Goal: Complete application form: Complete application form

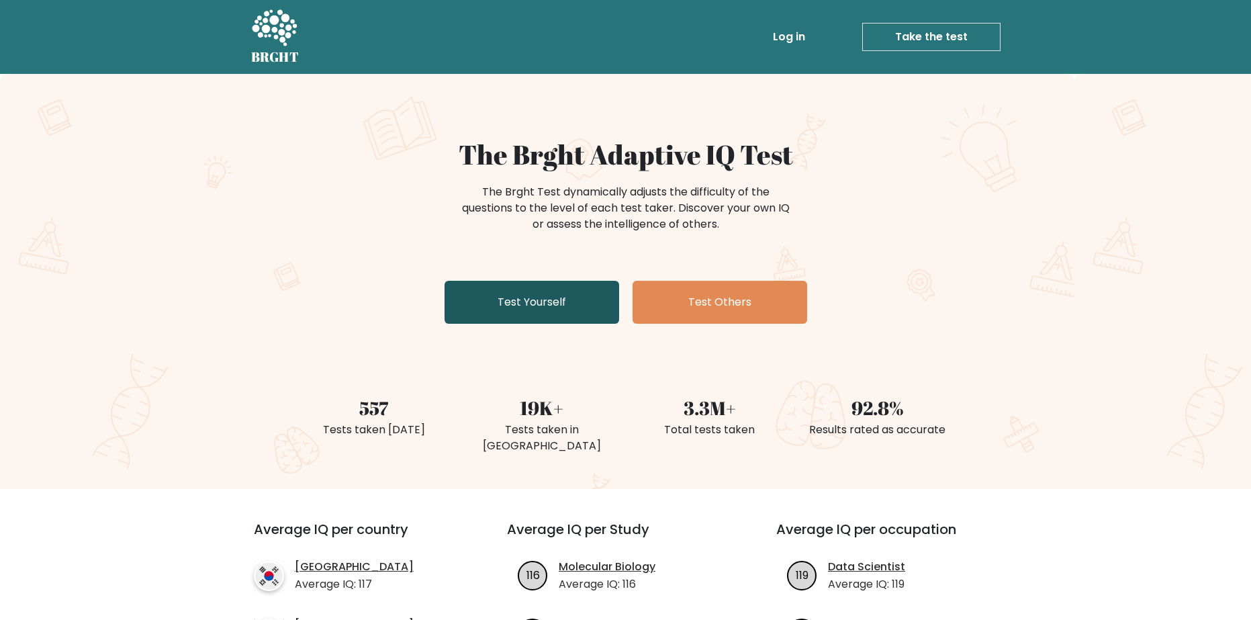
click at [522, 303] on link "Test Yourself" at bounding box center [532, 302] width 175 height 43
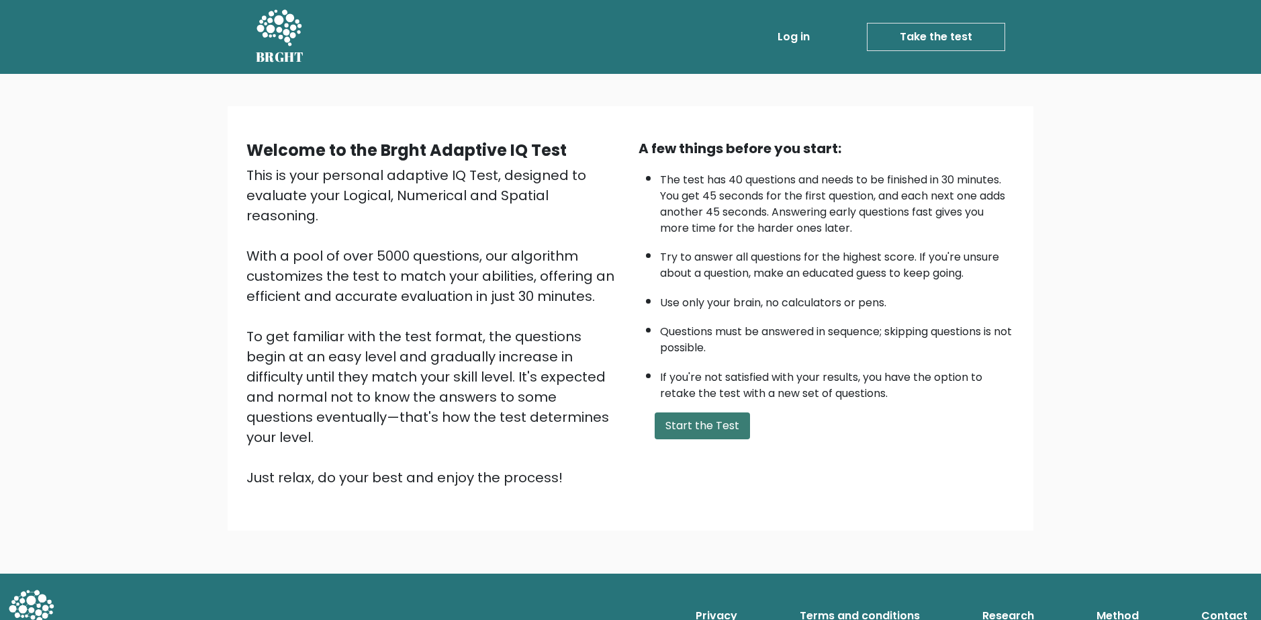
click at [708, 434] on button "Start the Test" at bounding box center [702, 425] width 95 height 27
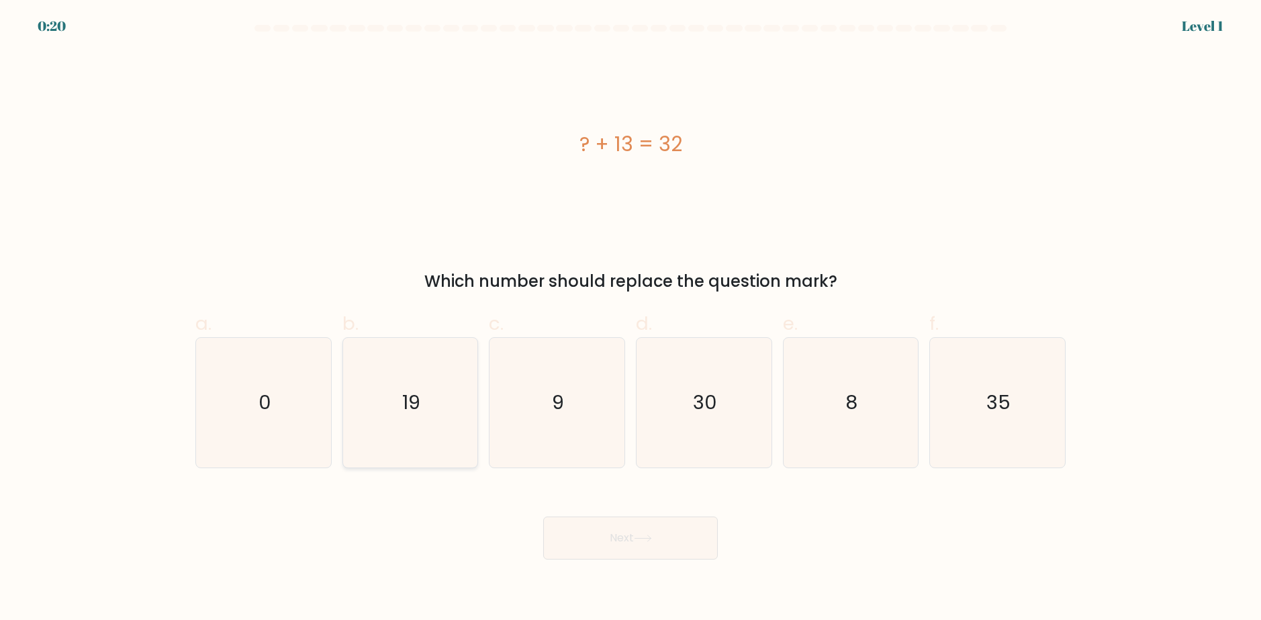
click at [425, 449] on icon "19" at bounding box center [410, 403] width 130 height 130
click at [631, 319] on input "b. 19" at bounding box center [631, 314] width 1 height 9
radio input "true"
click at [621, 540] on button "Next" at bounding box center [630, 537] width 175 height 43
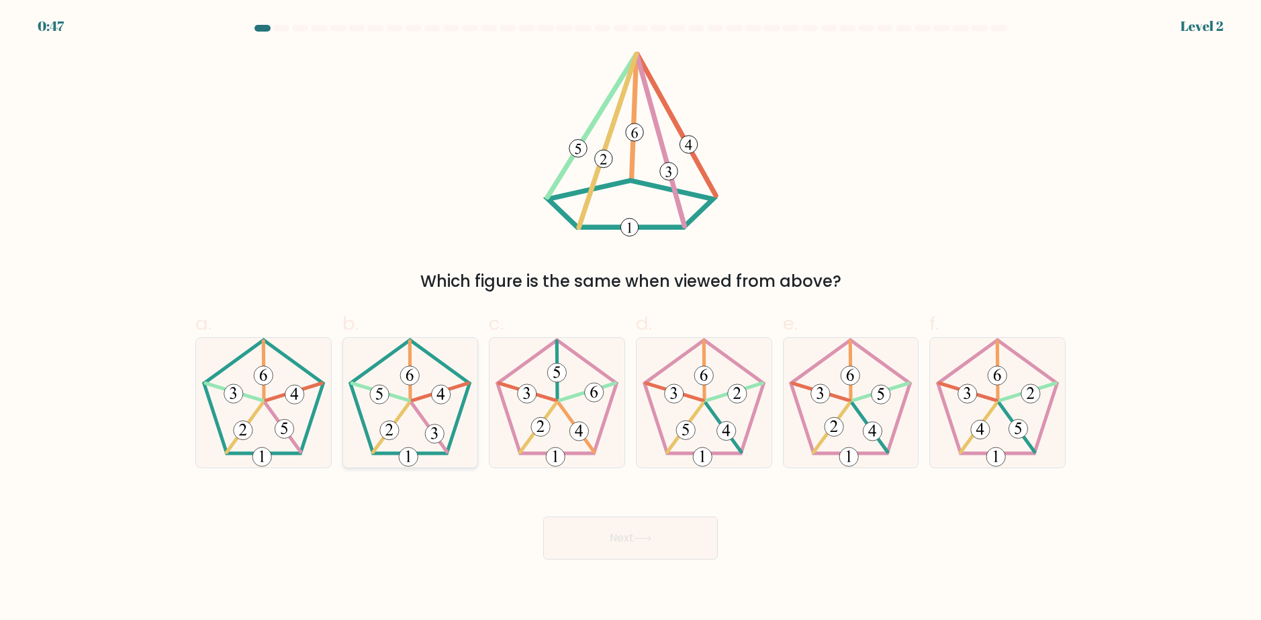
click at [434, 385] on icon at bounding box center [410, 403] width 130 height 130
click at [631, 319] on input "b." at bounding box center [631, 314] width 1 height 9
radio input "true"
click at [648, 545] on button "Next" at bounding box center [630, 537] width 175 height 43
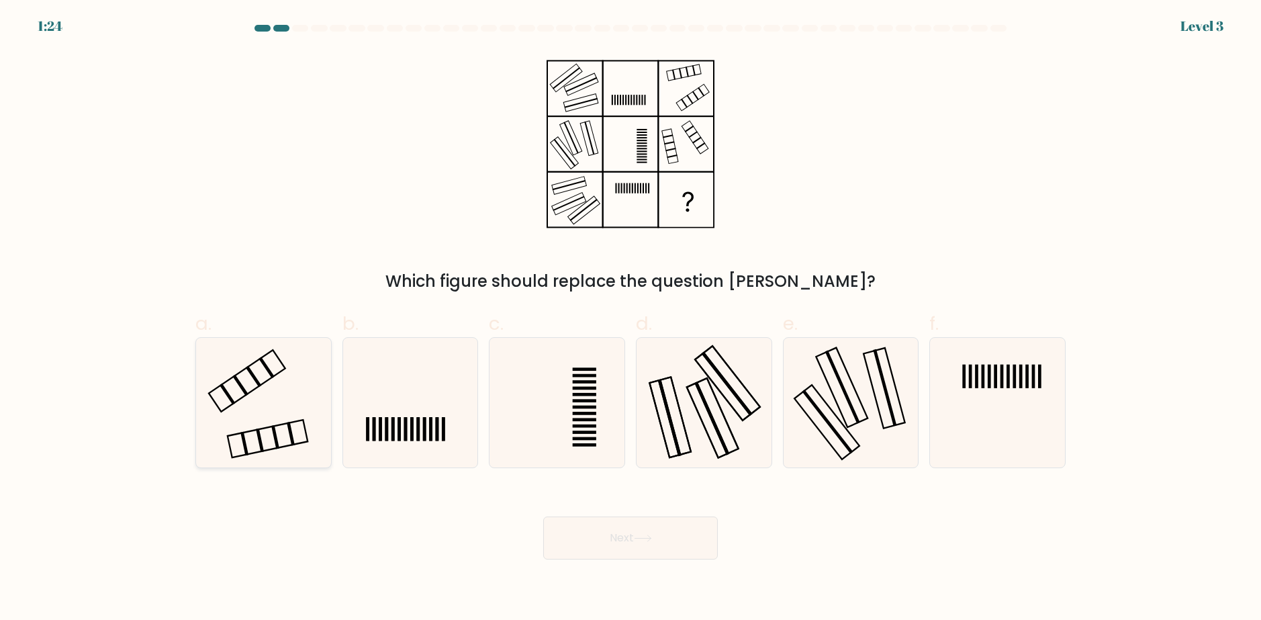
drag, startPoint x: 254, startPoint y: 381, endPoint x: 265, endPoint y: 387, distance: 12.6
click at [254, 381] on icon at bounding box center [264, 403] width 130 height 130
click at [631, 319] on input "a." at bounding box center [631, 314] width 1 height 9
radio input "true"
click at [631, 549] on button "Next" at bounding box center [630, 537] width 175 height 43
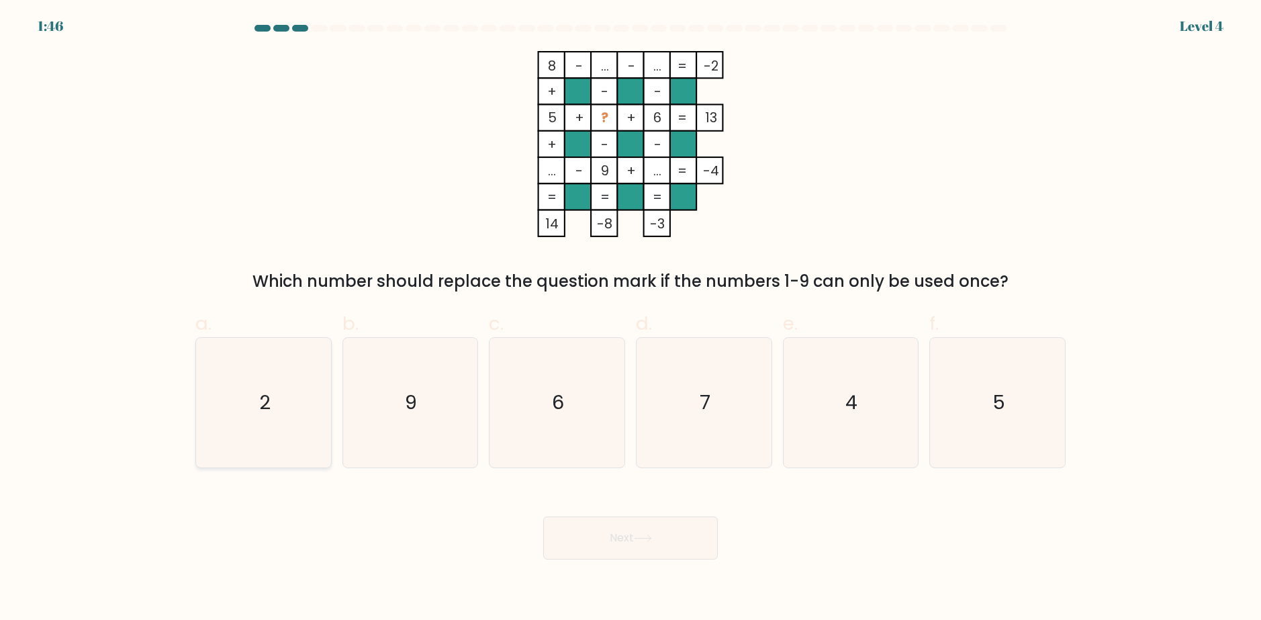
click at [306, 387] on icon "2" at bounding box center [264, 403] width 130 height 130
click at [631, 319] on input "a. 2" at bounding box center [631, 314] width 1 height 9
radio input "true"
click at [607, 528] on button "Next" at bounding box center [630, 537] width 175 height 43
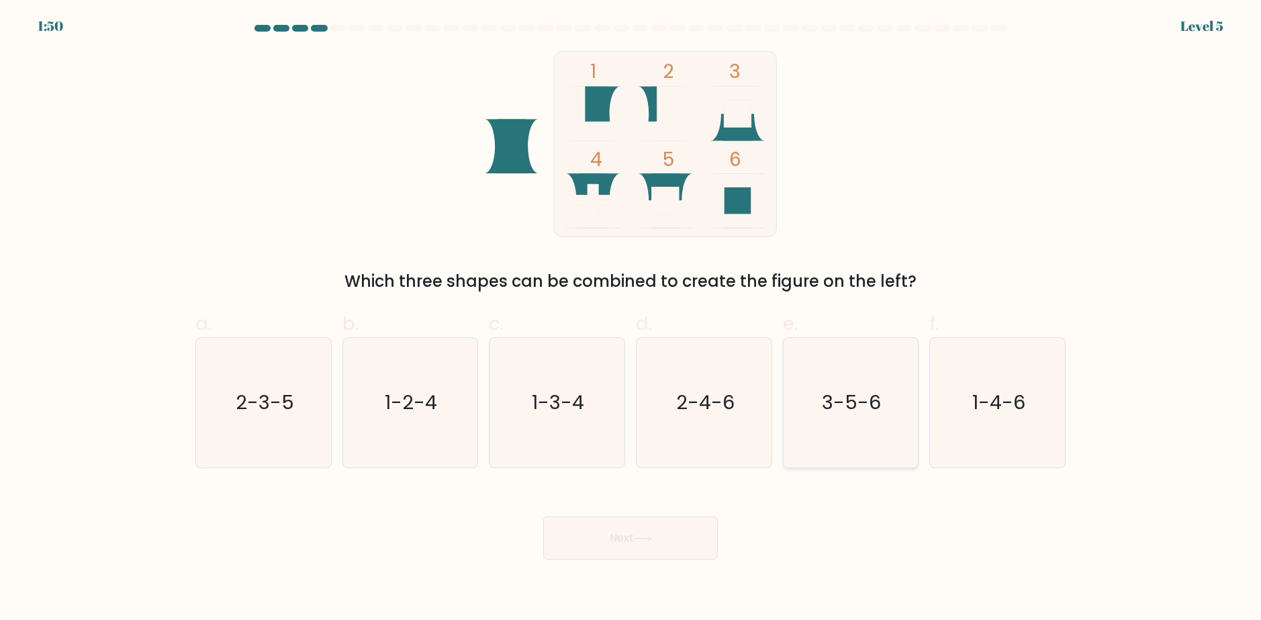
click at [859, 420] on icon "3-5-6" at bounding box center [851, 403] width 130 height 130
click at [631, 319] on input "e. 3-5-6" at bounding box center [631, 314] width 1 height 9
radio input "true"
click at [674, 546] on button "Next" at bounding box center [630, 537] width 175 height 43
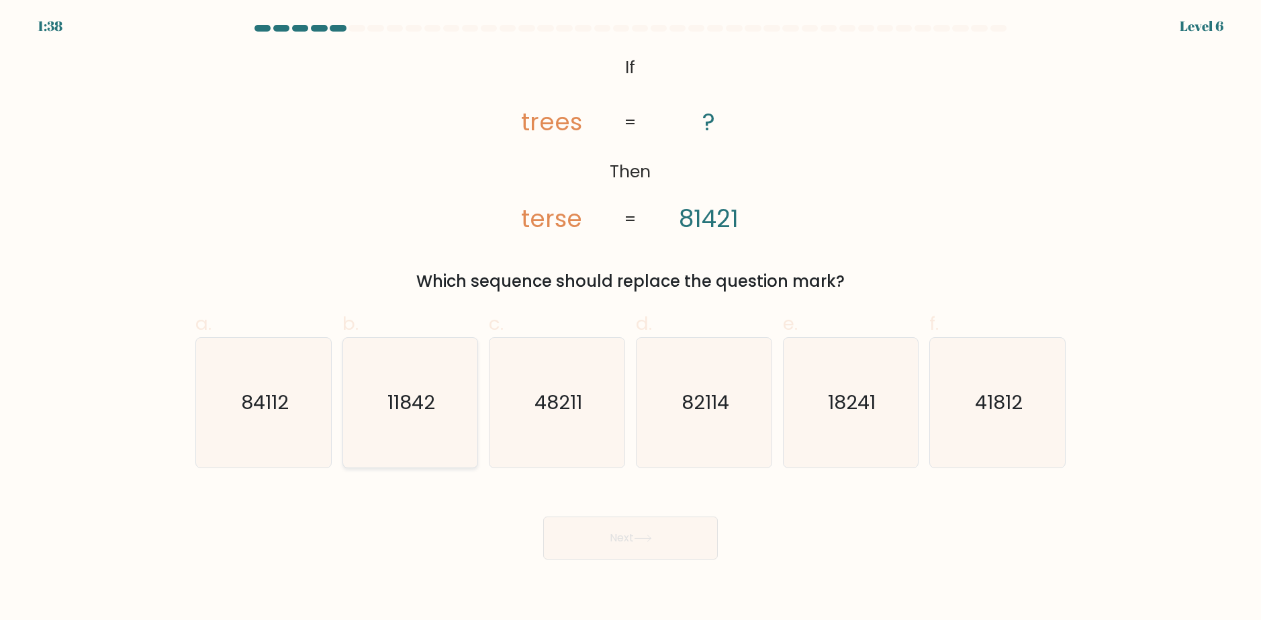
click at [428, 414] on text "11842" at bounding box center [411, 403] width 48 height 27
click at [631, 319] on input "b. 11842" at bounding box center [631, 314] width 1 height 9
radio input "true"
click at [263, 406] on text "84112" at bounding box center [265, 403] width 48 height 27
click at [631, 319] on input "a. 84112" at bounding box center [631, 314] width 1 height 9
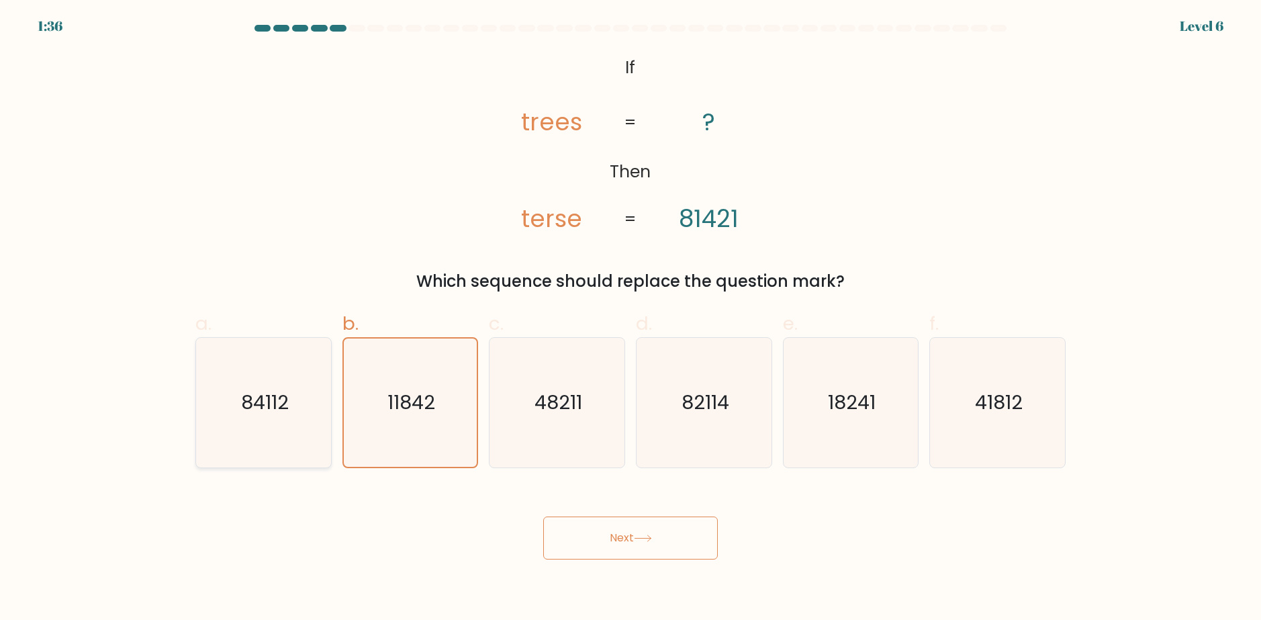
radio input "true"
click at [625, 551] on button "Next" at bounding box center [630, 537] width 175 height 43
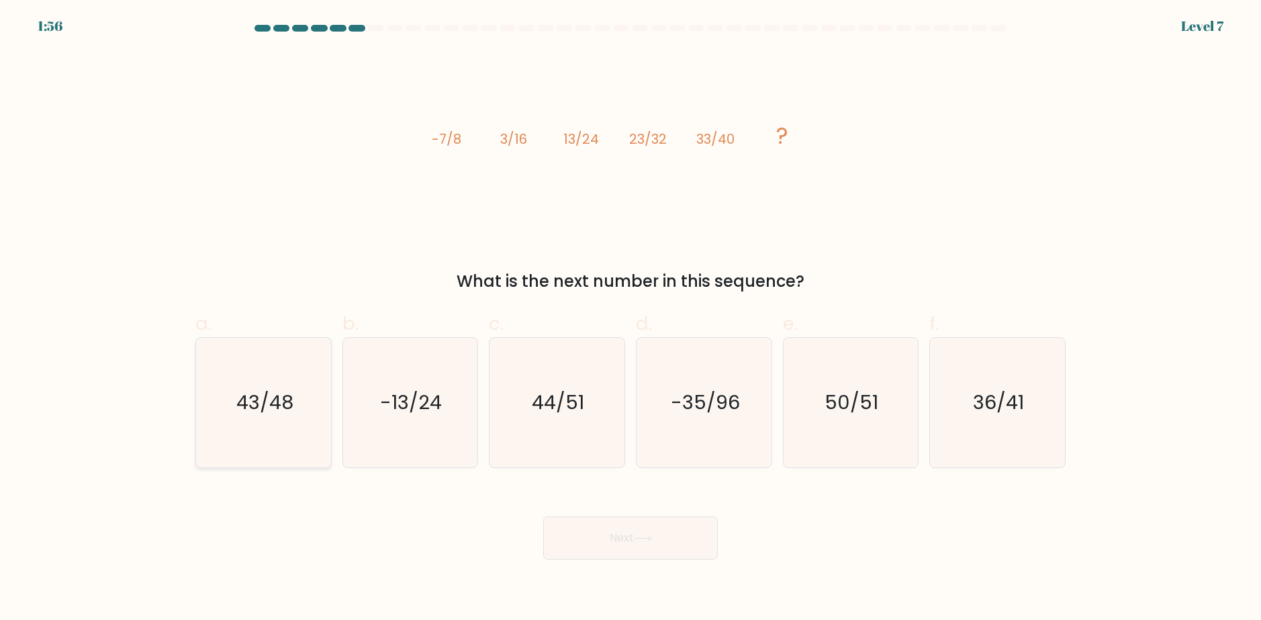
click at [231, 425] on icon "43/48" at bounding box center [264, 403] width 130 height 130
click at [631, 319] on input "a. 43/48" at bounding box center [631, 314] width 1 height 9
radio input "true"
click at [659, 539] on button "Next" at bounding box center [630, 537] width 175 height 43
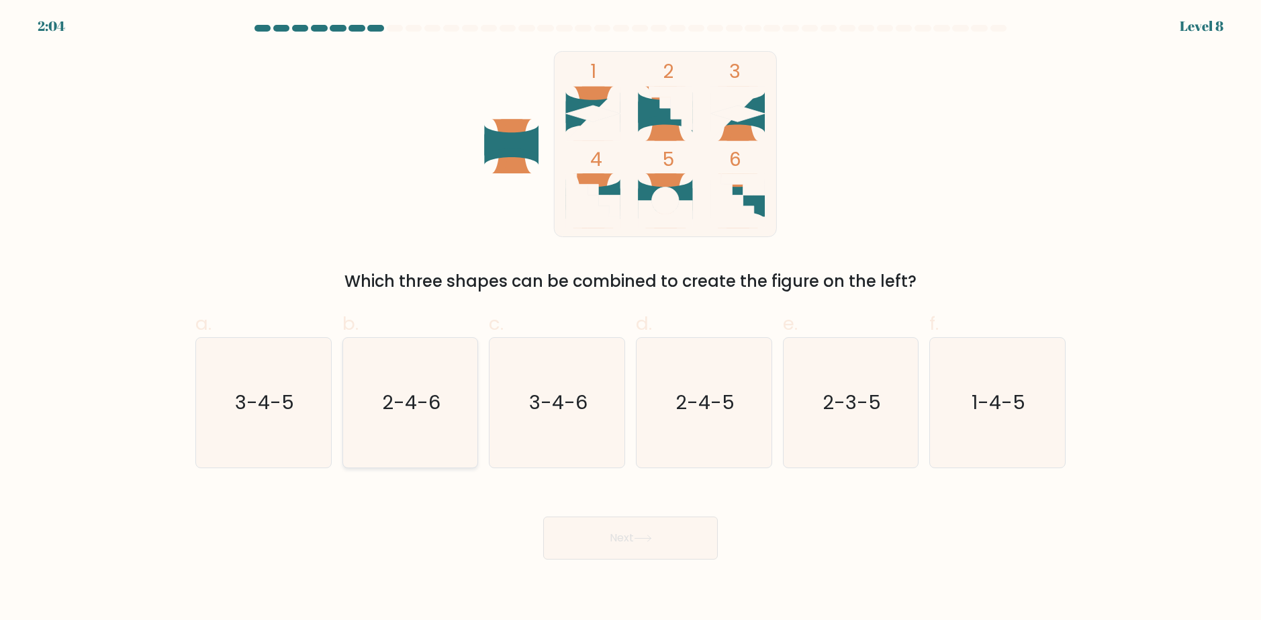
click at [424, 422] on icon "2-4-6" at bounding box center [410, 403] width 130 height 130
click at [631, 319] on input "b. 2-4-6" at bounding box center [631, 314] width 1 height 9
radio input "true"
click at [618, 528] on button "Next" at bounding box center [630, 537] width 175 height 43
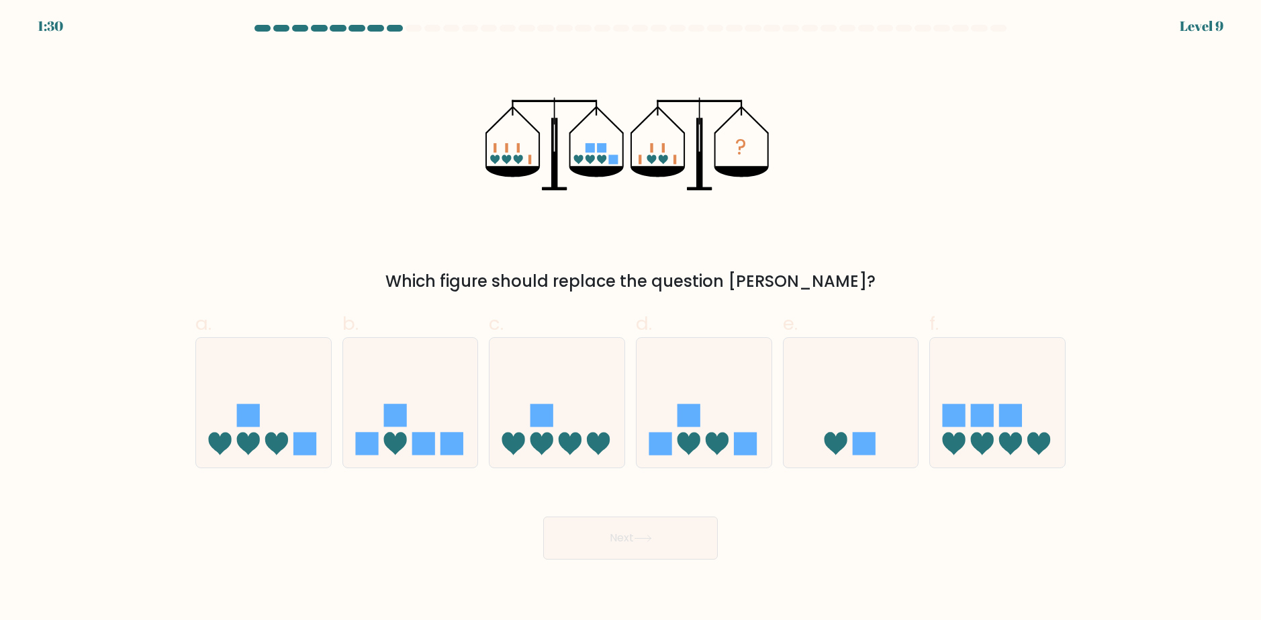
click at [698, 469] on form at bounding box center [630, 292] width 1261 height 535
click at [716, 449] on icon at bounding box center [717, 443] width 23 height 23
click at [631, 319] on input "d." at bounding box center [631, 314] width 1 height 9
radio input "true"
click at [683, 536] on button "Next" at bounding box center [630, 537] width 175 height 43
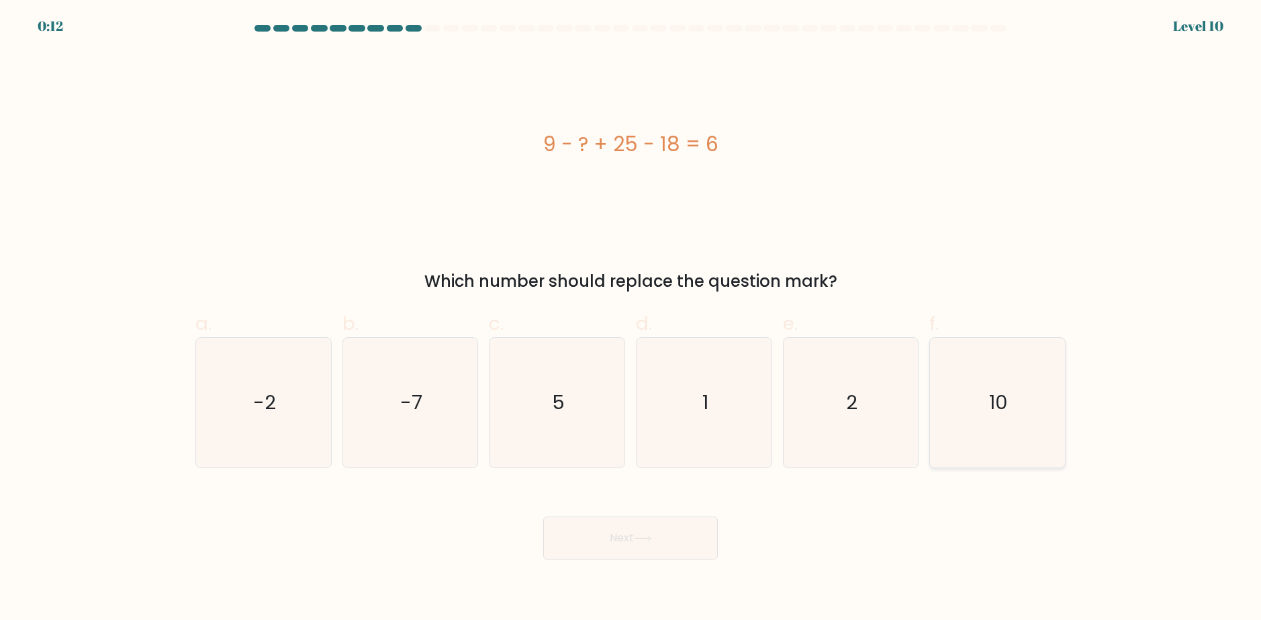
drag, startPoint x: 980, startPoint y: 428, endPoint x: 859, endPoint y: 458, distance: 124.6
click at [979, 428] on icon "10" at bounding box center [998, 403] width 130 height 130
click at [631, 319] on input "f. 10" at bounding box center [631, 314] width 1 height 9
radio input "true"
click at [616, 541] on button "Next" at bounding box center [630, 537] width 175 height 43
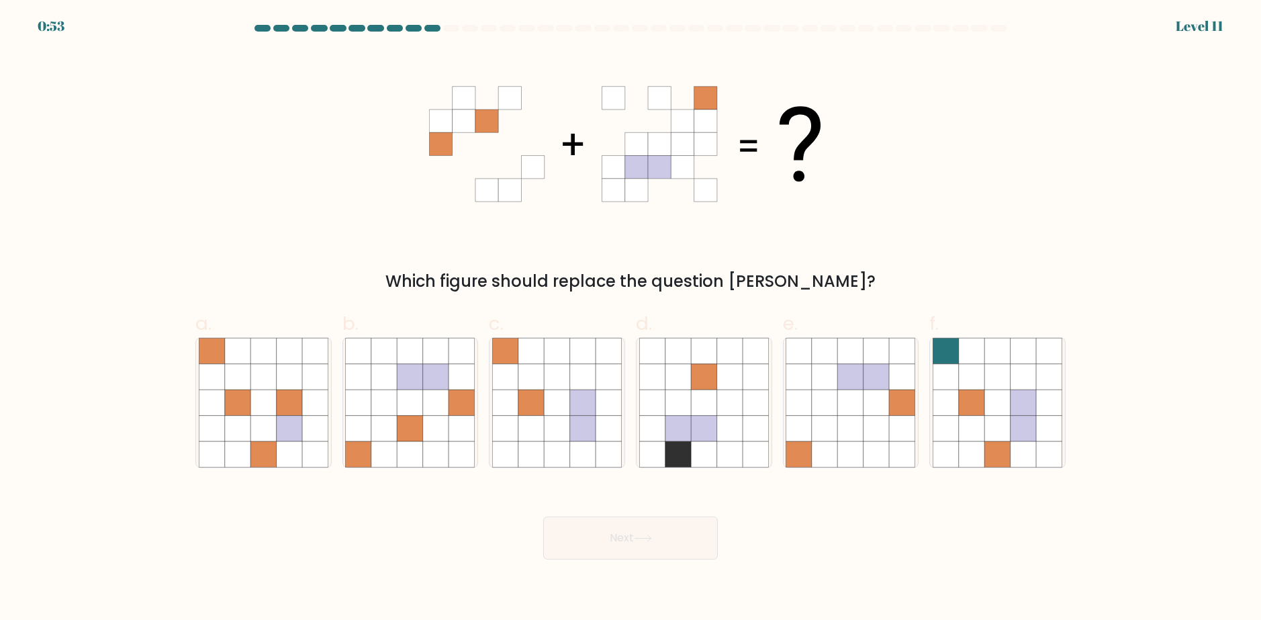
drag, startPoint x: 611, startPoint y: 548, endPoint x: 507, endPoint y: 527, distance: 106.2
click at [507, 527] on div "Next" at bounding box center [630, 521] width 886 height 75
click at [790, 390] on icon at bounding box center [799, 403] width 26 height 26
click at [631, 319] on input "e." at bounding box center [631, 314] width 1 height 9
radio input "true"
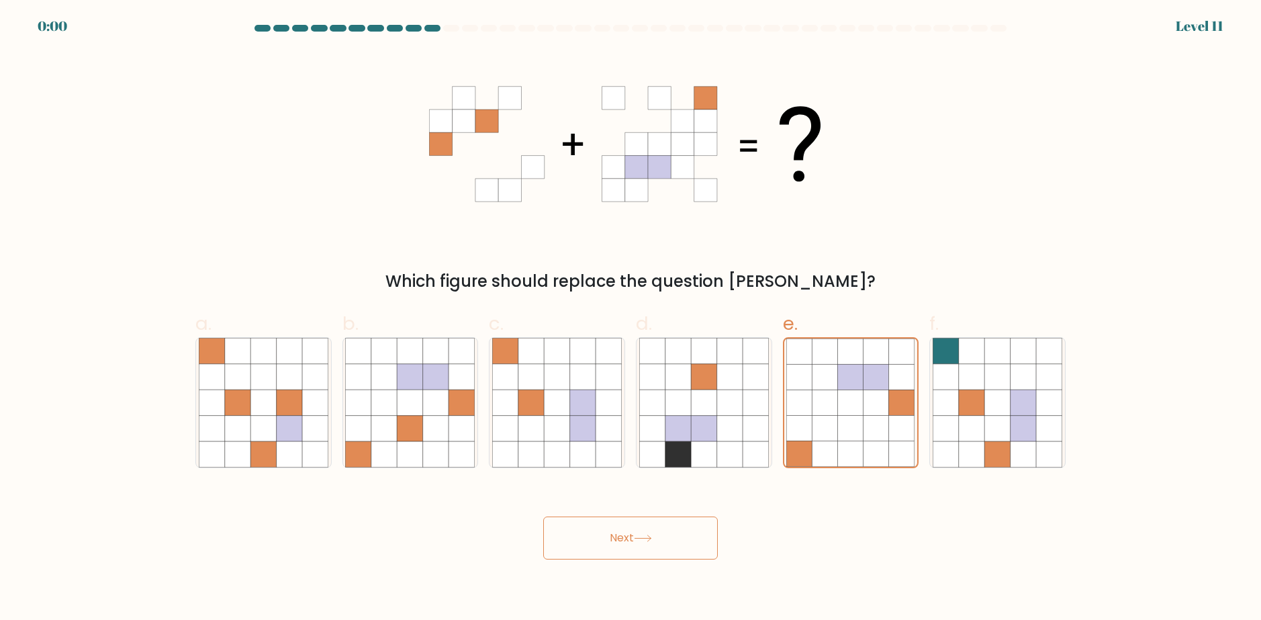
click at [646, 526] on button "Next" at bounding box center [630, 537] width 175 height 43
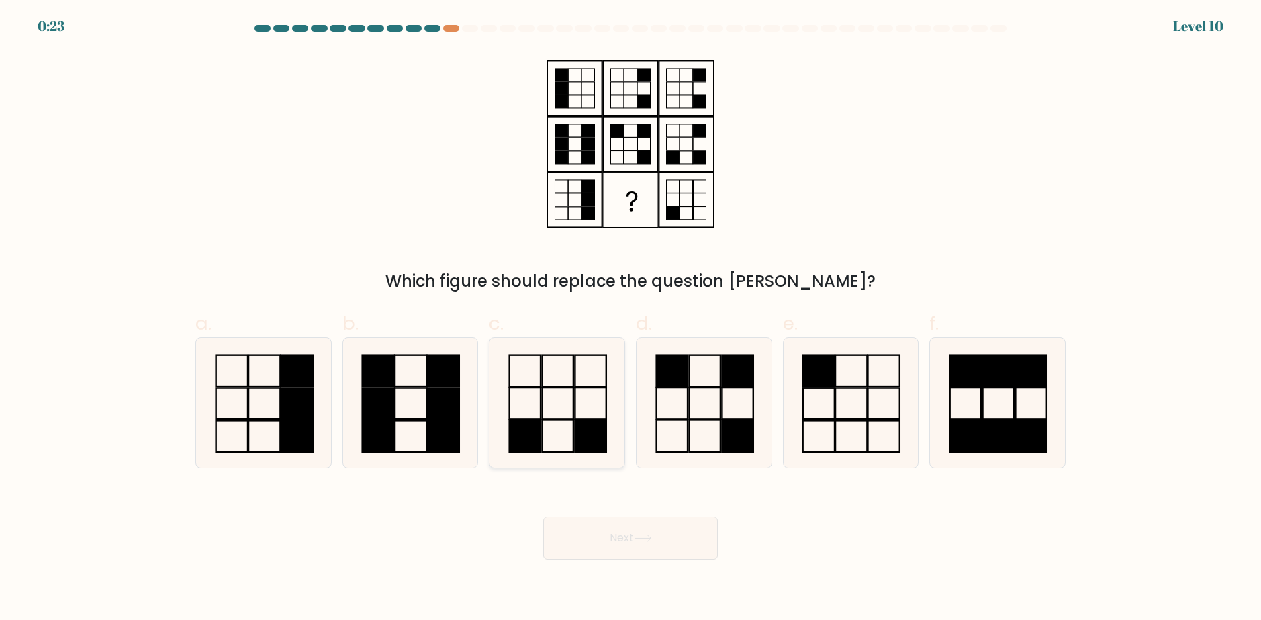
click at [584, 423] on rect at bounding box center [591, 436] width 31 height 32
click at [631, 319] on input "c." at bounding box center [631, 314] width 1 height 9
radio input "true"
click at [626, 533] on button "Next" at bounding box center [630, 537] width 175 height 43
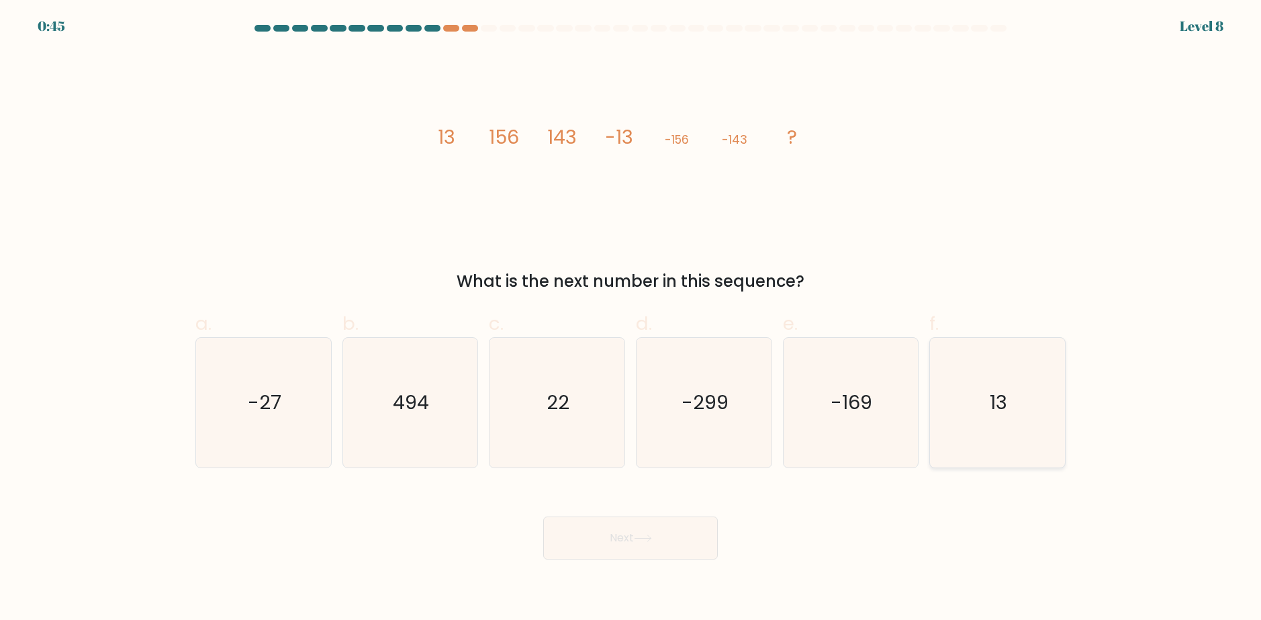
click at [1000, 408] on text "13" at bounding box center [999, 403] width 17 height 27
click at [631, 319] on input "f. 13" at bounding box center [631, 314] width 1 height 9
radio input "true"
click at [617, 551] on button "Next" at bounding box center [630, 537] width 175 height 43
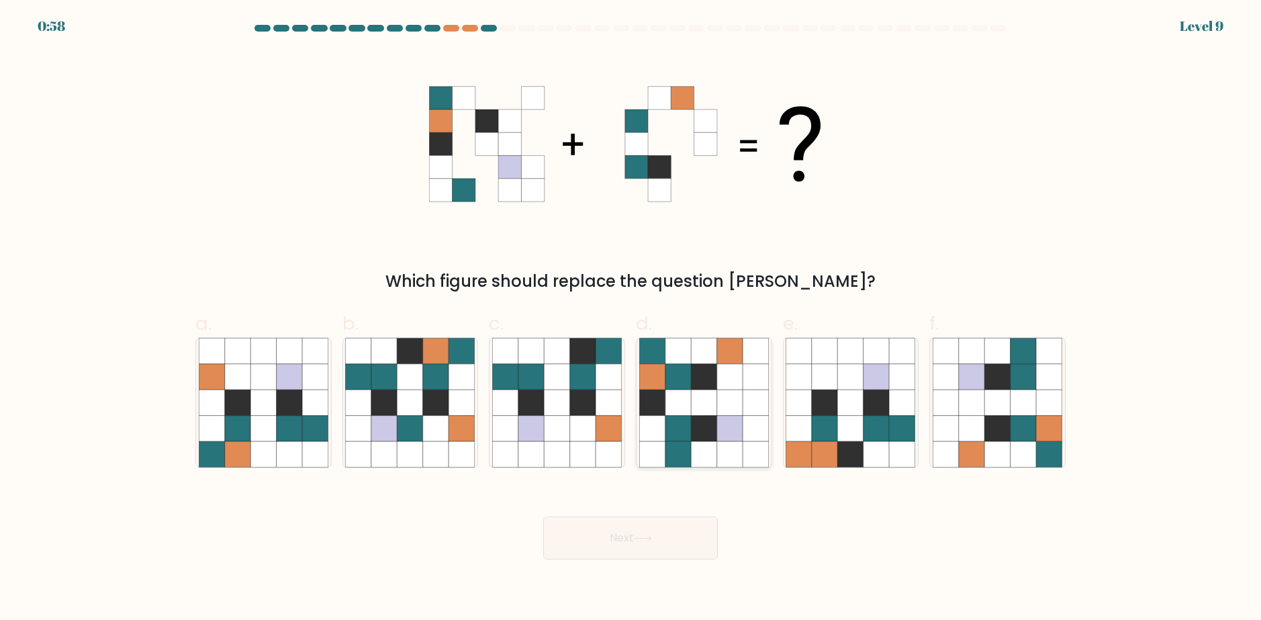
click at [678, 399] on icon at bounding box center [679, 403] width 26 height 26
click at [631, 319] on input "d." at bounding box center [631, 314] width 1 height 9
radio input "true"
click at [670, 550] on button "Next" at bounding box center [630, 537] width 175 height 43
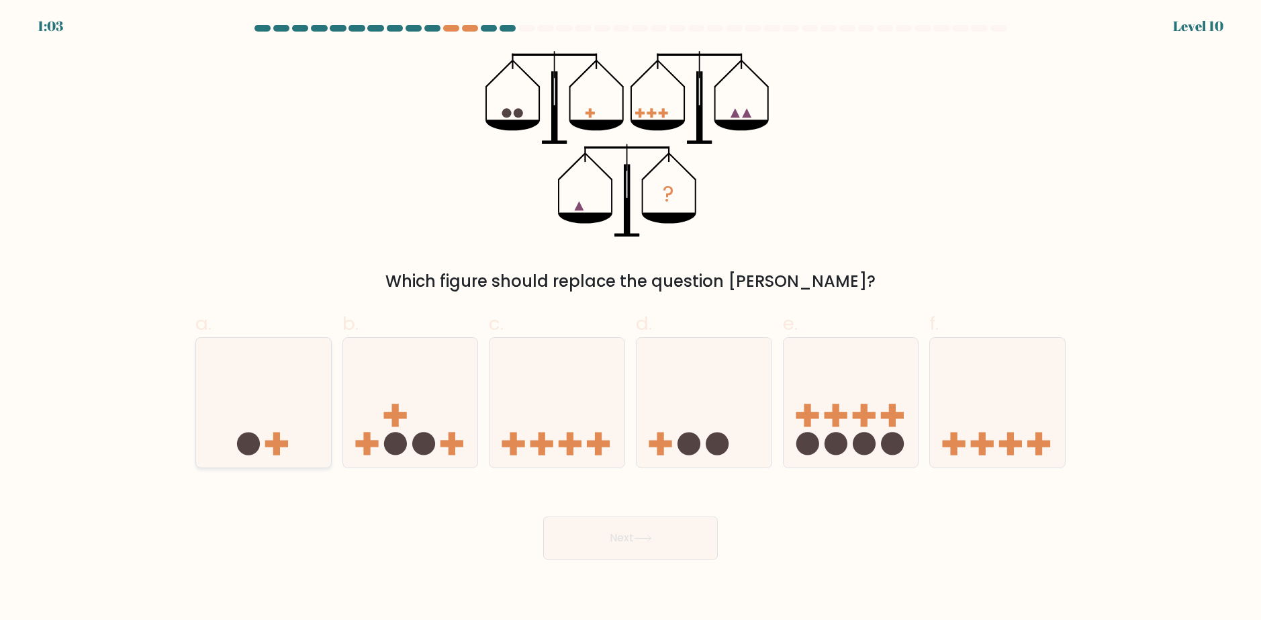
click at [289, 447] on icon at bounding box center [263, 402] width 135 height 111
click at [631, 319] on input "a." at bounding box center [631, 314] width 1 height 9
radio input "true"
click at [598, 545] on button "Next" at bounding box center [630, 537] width 175 height 43
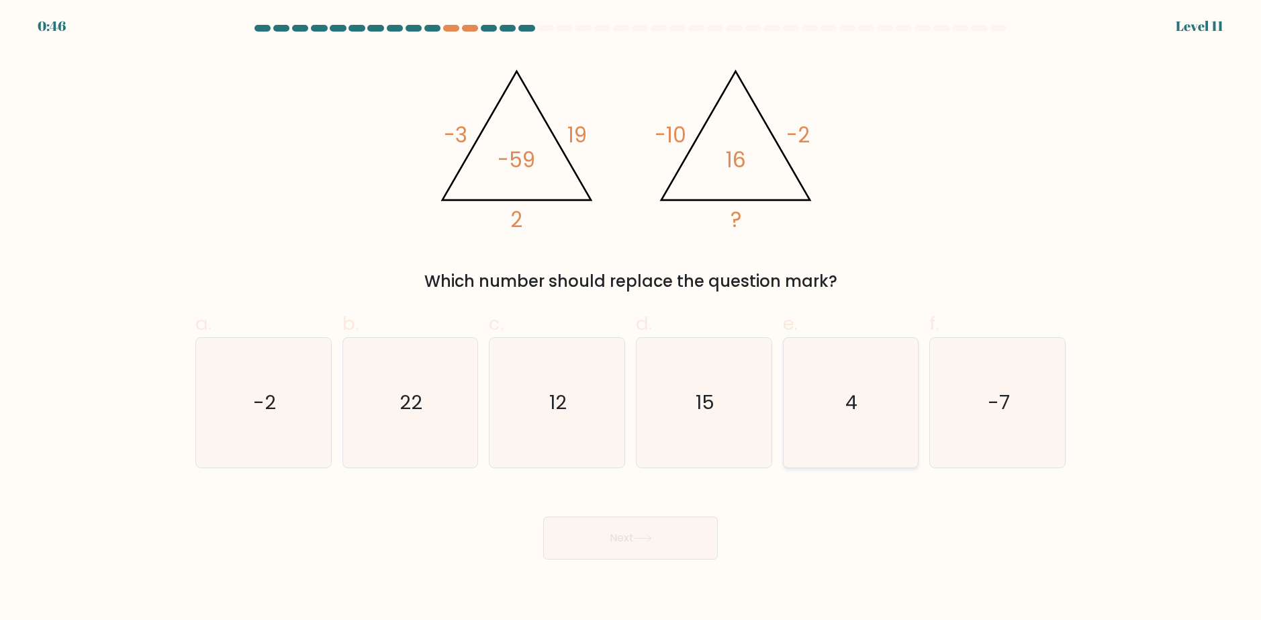
click at [797, 419] on icon "4" at bounding box center [851, 403] width 130 height 130
click at [631, 319] on input "e. 4" at bounding box center [631, 314] width 1 height 9
radio input "true"
click at [633, 516] on div "Next" at bounding box center [630, 521] width 886 height 75
click at [631, 533] on button "Next" at bounding box center [630, 537] width 175 height 43
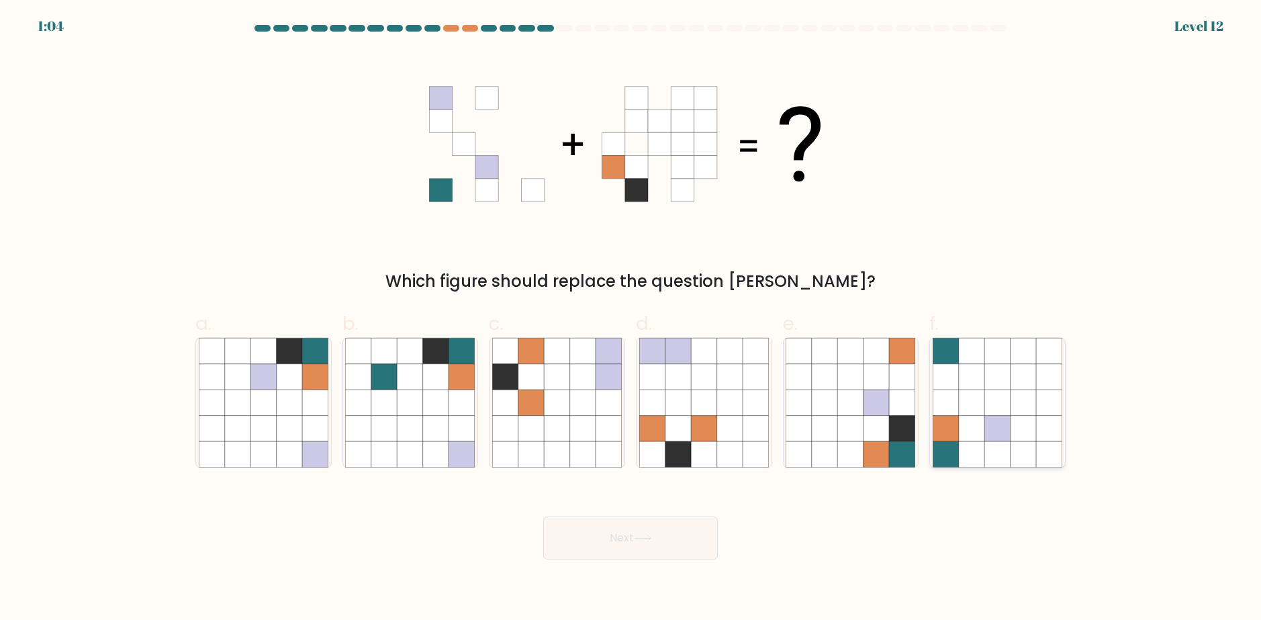
click at [989, 407] on icon at bounding box center [998, 403] width 26 height 26
click at [631, 319] on input "f." at bounding box center [631, 314] width 1 height 9
radio input "true"
click at [649, 534] on button "Next" at bounding box center [630, 537] width 175 height 43
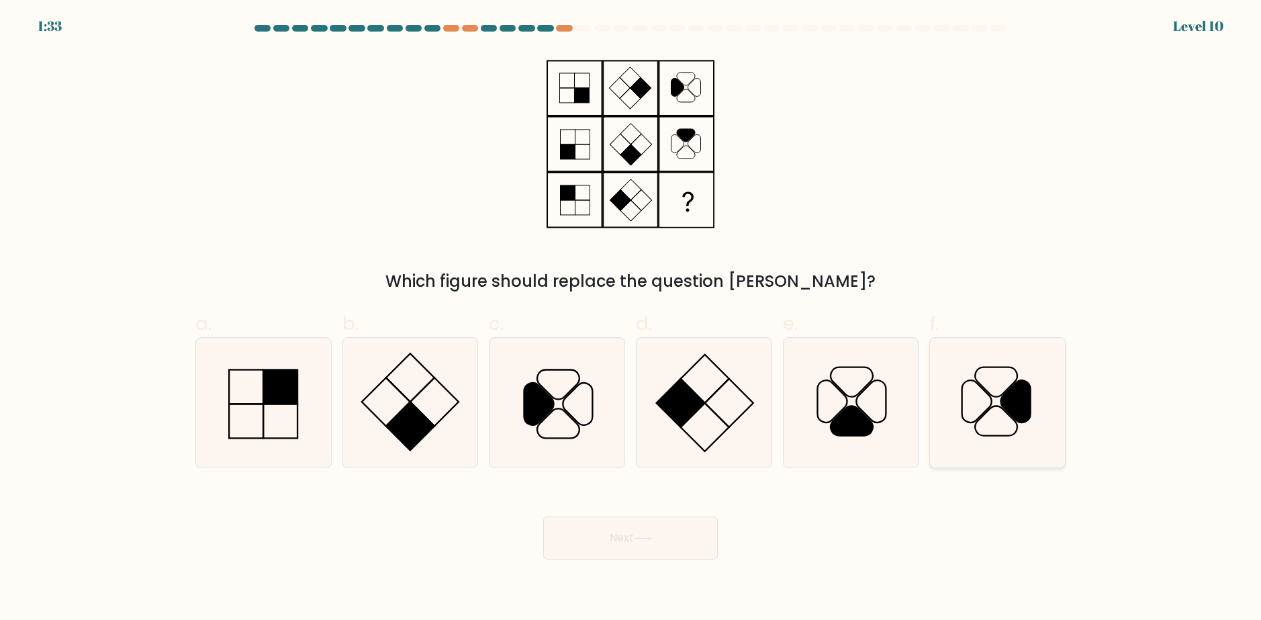
click at [977, 397] on icon at bounding box center [998, 403] width 130 height 130
click at [631, 319] on input "f." at bounding box center [631, 314] width 1 height 9
radio input "true"
click at [675, 535] on button "Next" at bounding box center [630, 537] width 175 height 43
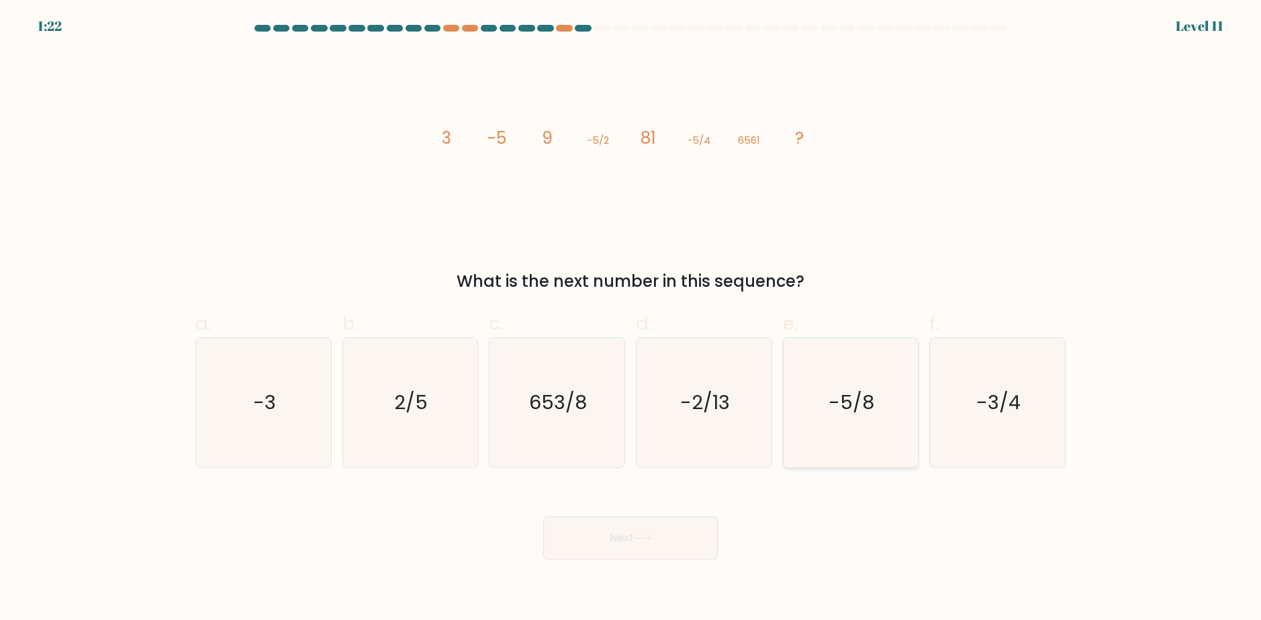
click at [823, 387] on icon "-5/8" at bounding box center [851, 403] width 130 height 130
click at [631, 319] on input "e. -5/8" at bounding box center [631, 314] width 1 height 9
radio input "true"
click at [688, 545] on button "Next" at bounding box center [630, 537] width 175 height 43
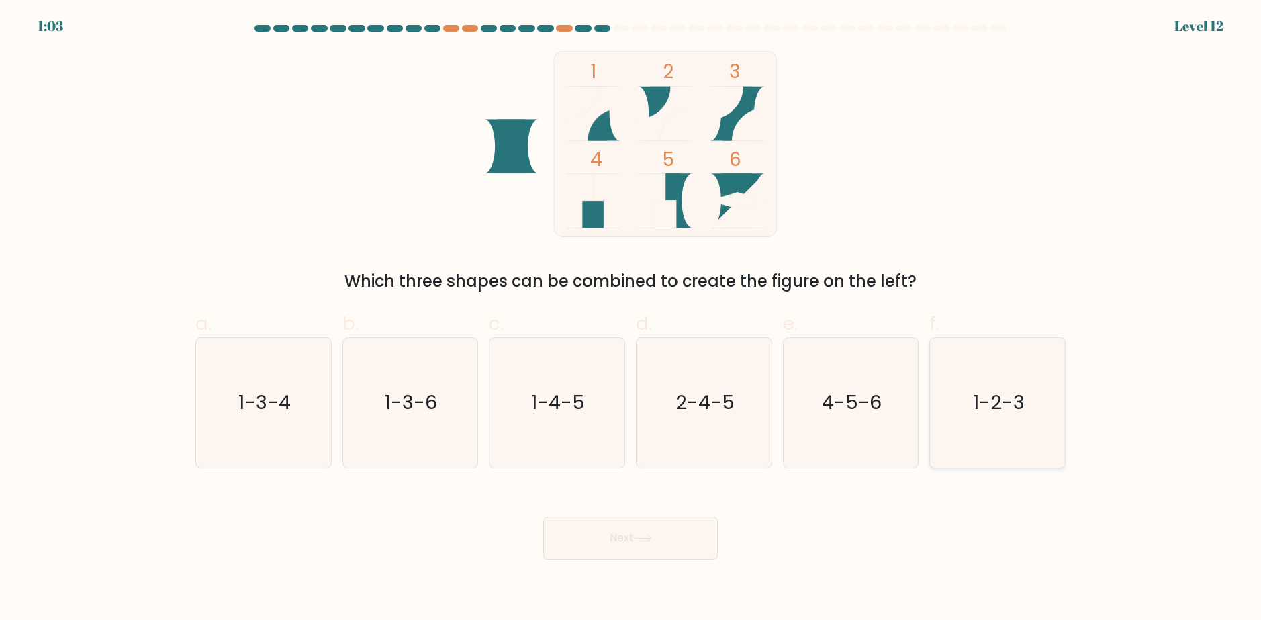
click at [997, 388] on icon "1-2-3" at bounding box center [998, 403] width 130 height 130
click at [631, 319] on input "f. 1-2-3" at bounding box center [631, 314] width 1 height 9
radio input "true"
click at [639, 536] on icon at bounding box center [643, 538] width 18 height 7
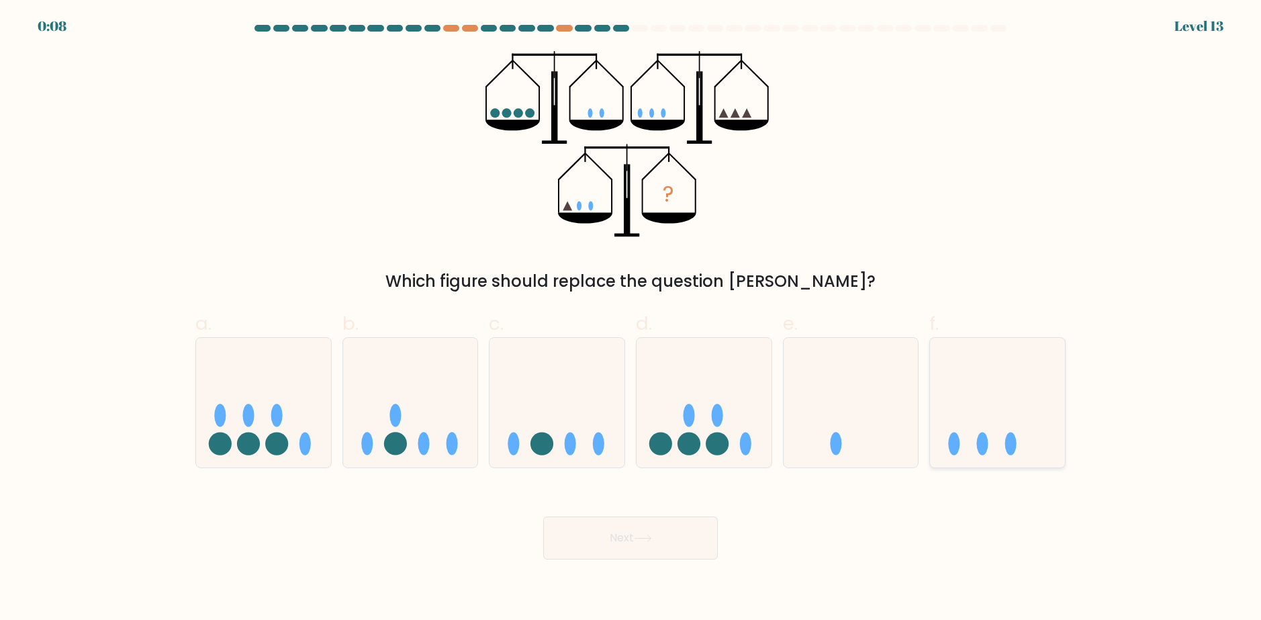
click at [1062, 466] on div at bounding box center [997, 402] width 136 height 131
click at [631, 319] on input "f." at bounding box center [631, 314] width 1 height 9
radio input "true"
click at [693, 546] on button "Next" at bounding box center [630, 537] width 175 height 43
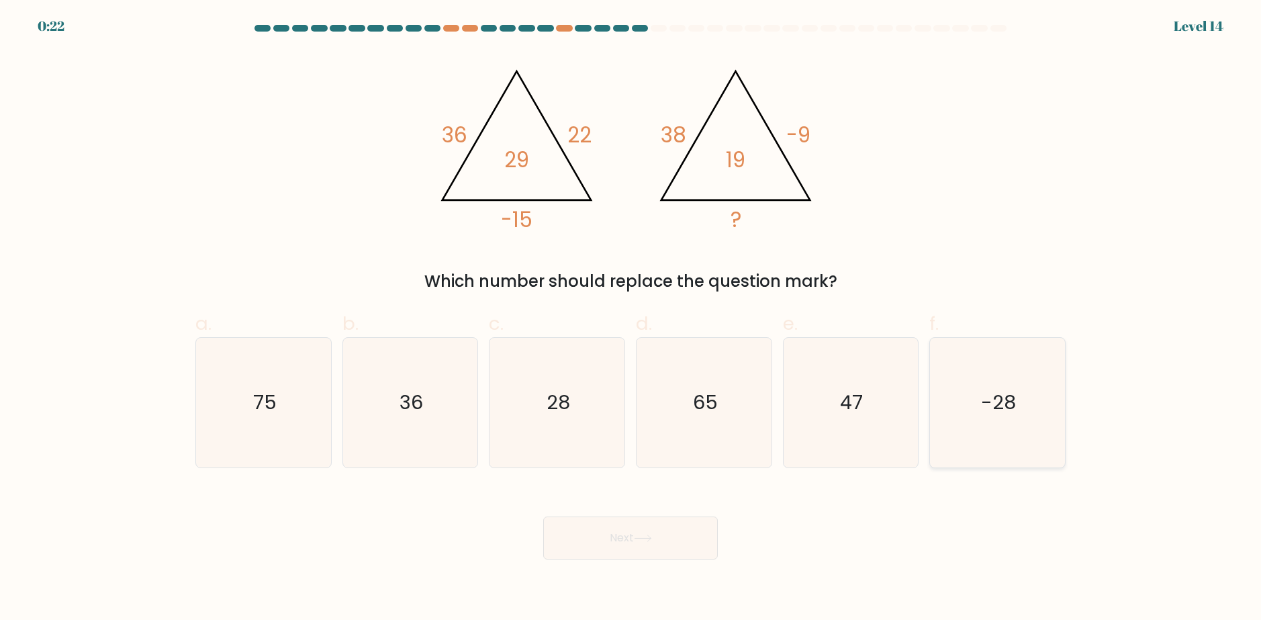
click at [961, 379] on icon "-28" at bounding box center [998, 403] width 130 height 130
click at [631, 319] on input "f. -28" at bounding box center [631, 314] width 1 height 9
radio input "true"
click at [648, 535] on button "Next" at bounding box center [630, 537] width 175 height 43
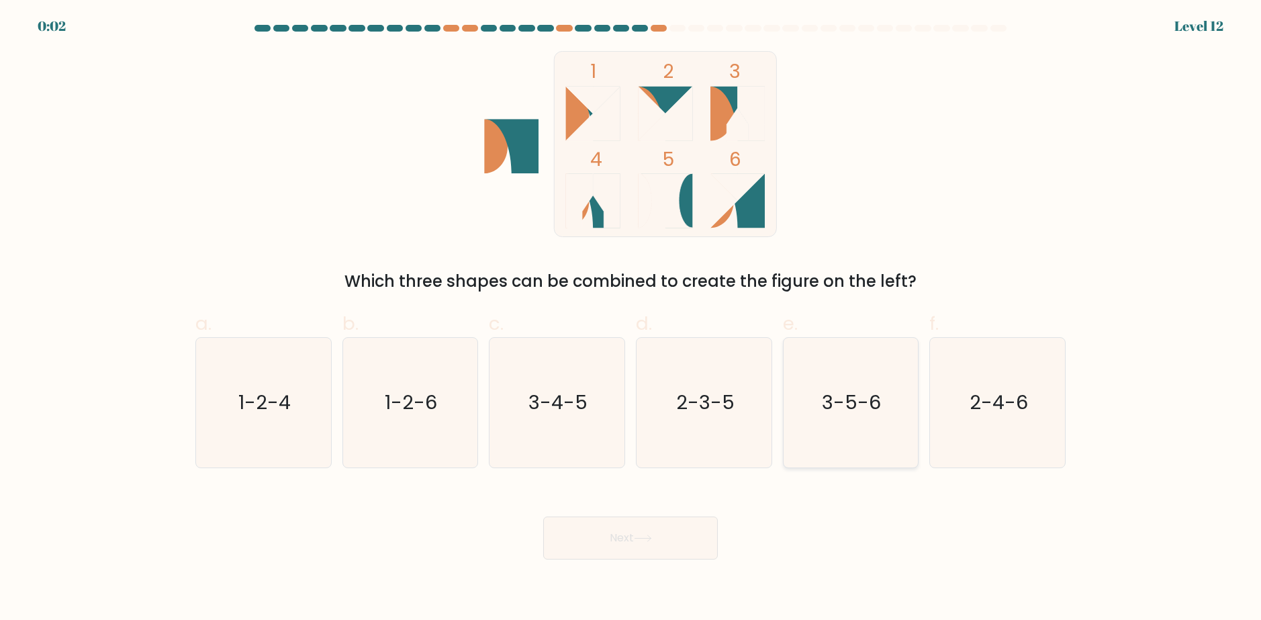
click at [799, 413] on icon "3-5-6" at bounding box center [851, 403] width 130 height 130
click at [631, 319] on input "e. 3-5-6" at bounding box center [631, 314] width 1 height 9
radio input "true"
click at [653, 543] on button "Next" at bounding box center [630, 537] width 175 height 43
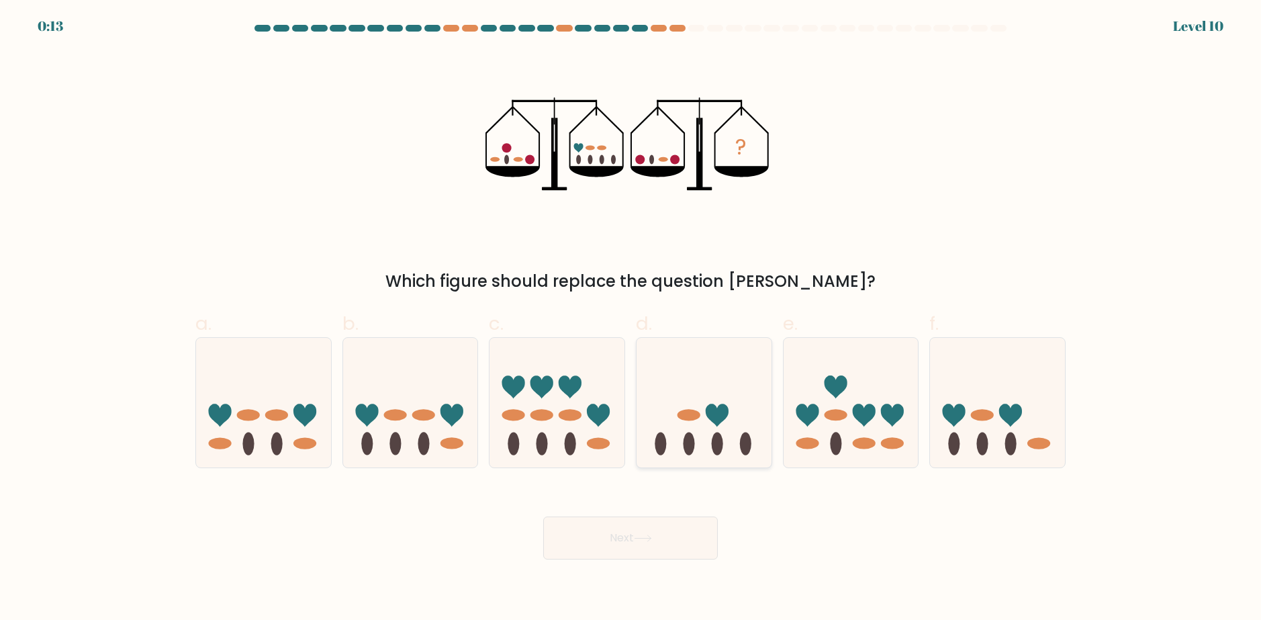
click at [724, 406] on icon at bounding box center [717, 415] width 23 height 23
click at [631, 319] on input "d." at bounding box center [631, 314] width 1 height 9
radio input "true"
click at [629, 528] on button "Next" at bounding box center [630, 537] width 175 height 43
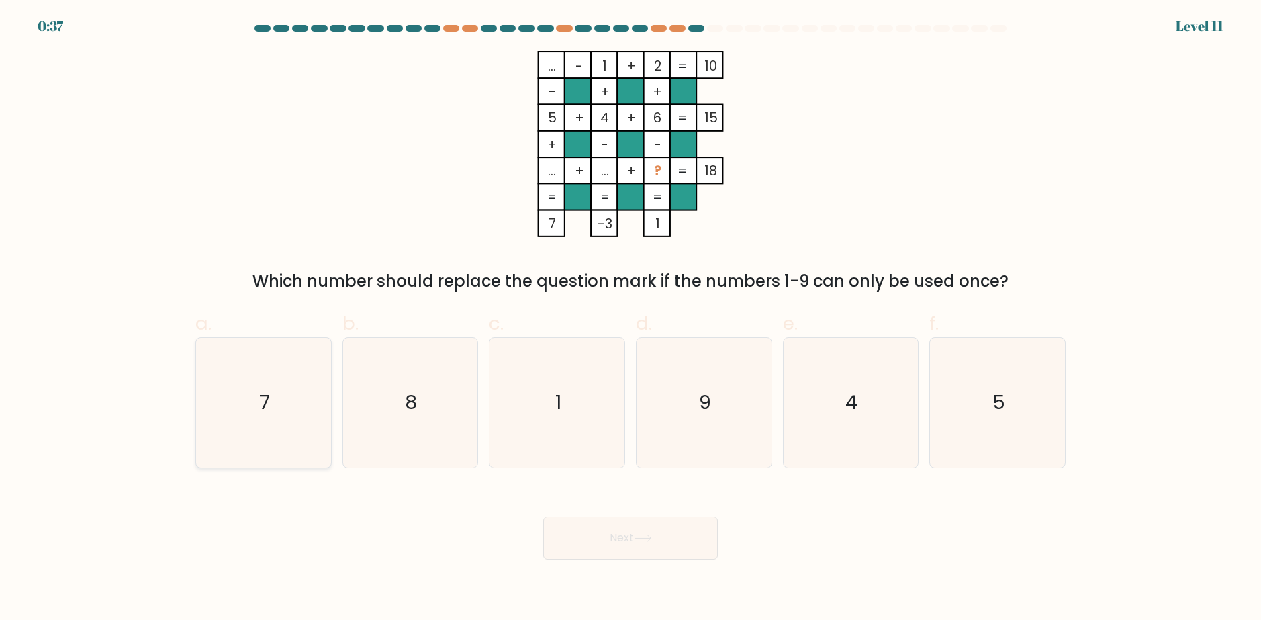
click at [289, 385] on icon "7" at bounding box center [264, 403] width 130 height 130
click at [631, 319] on input "a. 7" at bounding box center [631, 314] width 1 height 9
radio input "true"
click at [668, 537] on button "Next" at bounding box center [630, 537] width 175 height 43
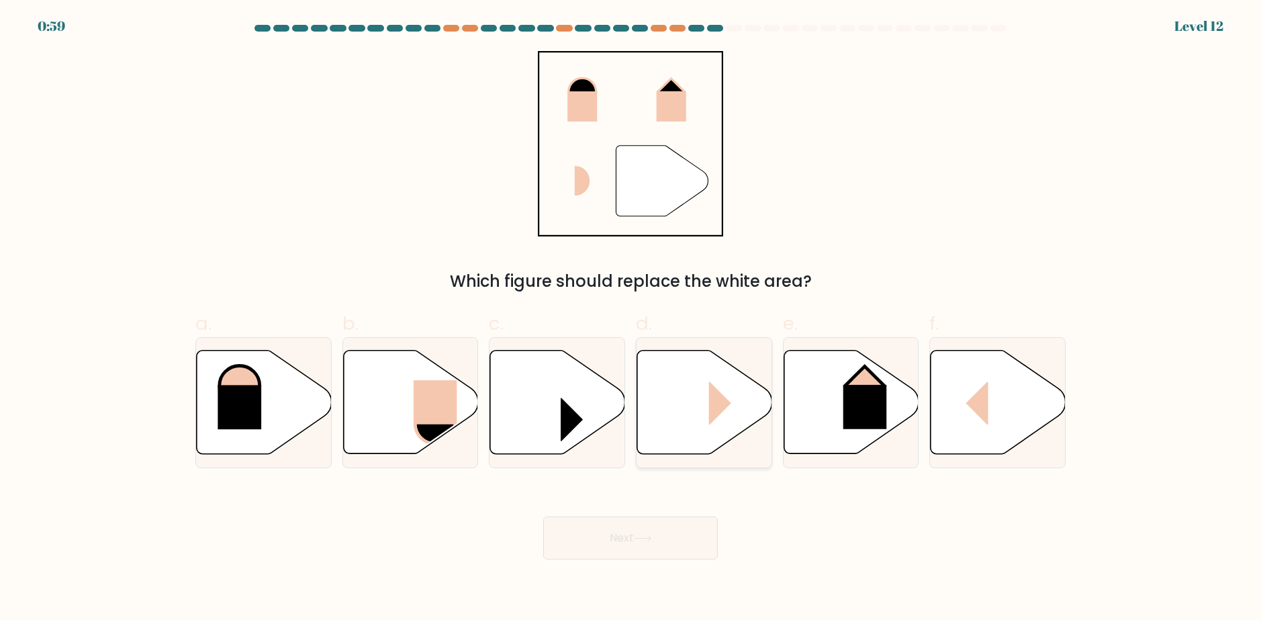
click at [705, 392] on icon at bounding box center [704, 402] width 135 height 103
click at [631, 319] on input "d." at bounding box center [631, 314] width 1 height 9
radio input "true"
click at [625, 535] on button "Next" at bounding box center [630, 537] width 175 height 43
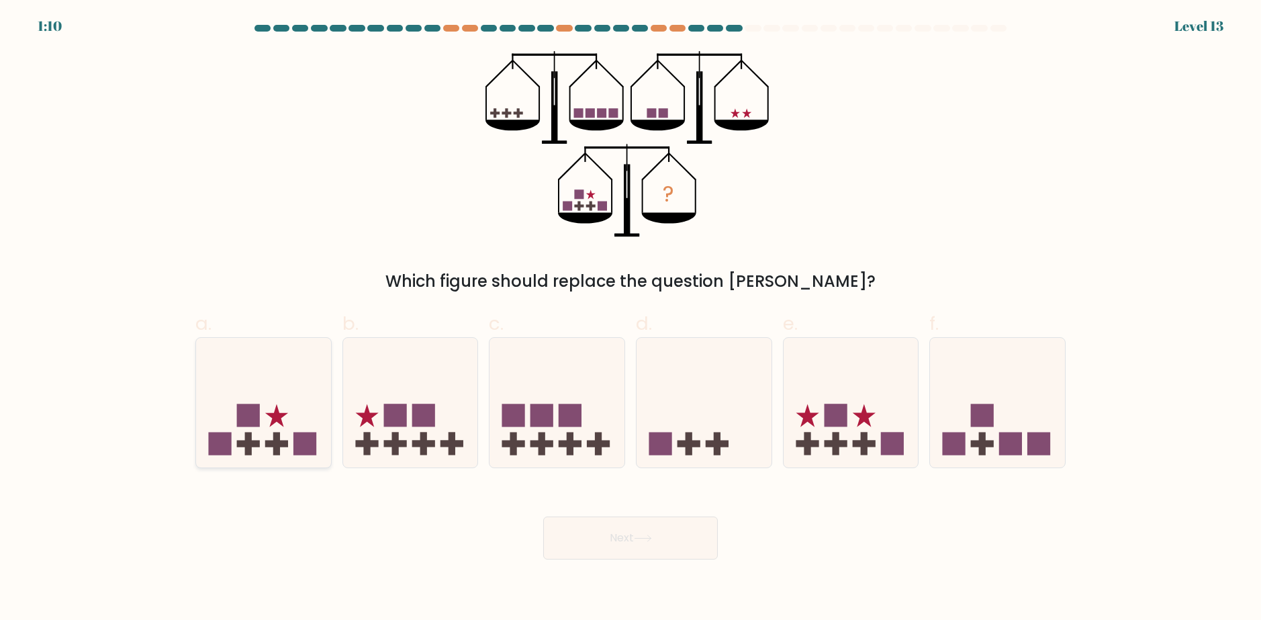
click at [282, 404] on icon at bounding box center [263, 402] width 135 height 111
click at [631, 319] on input "a." at bounding box center [631, 314] width 1 height 9
radio input "true"
click at [626, 544] on button "Next" at bounding box center [630, 537] width 175 height 43
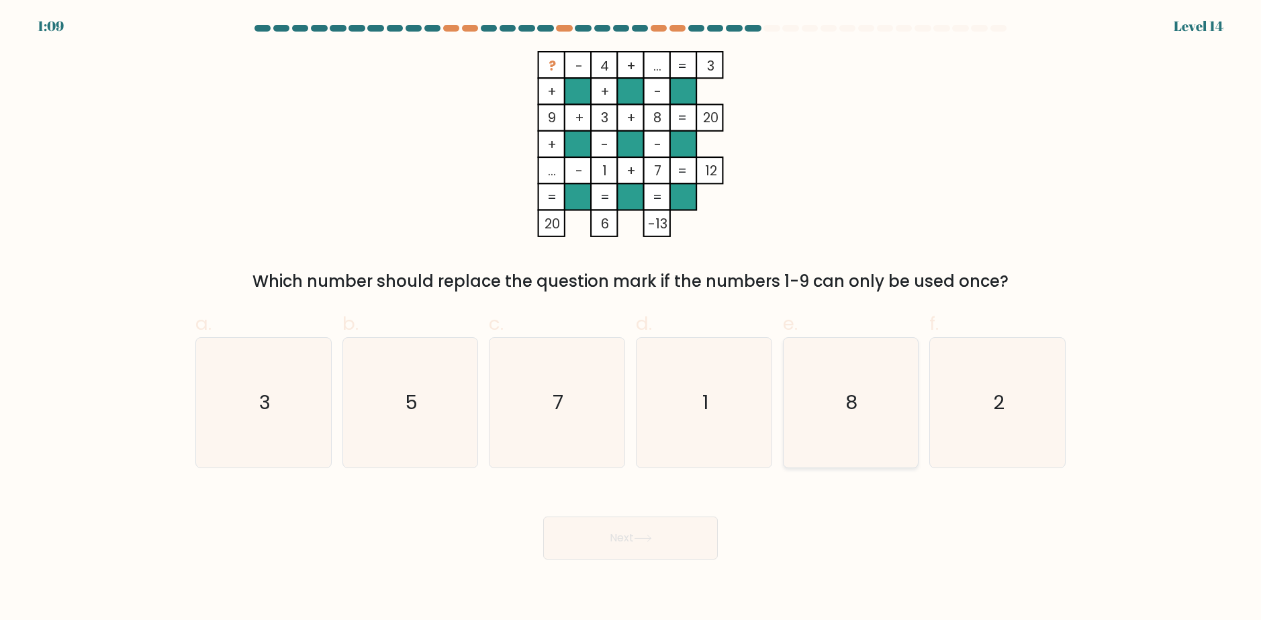
click at [857, 427] on icon "8" at bounding box center [851, 403] width 130 height 130
click at [631, 319] on input "e. 8" at bounding box center [631, 314] width 1 height 9
radio input "true"
click at [674, 535] on button "Next" at bounding box center [630, 537] width 175 height 43
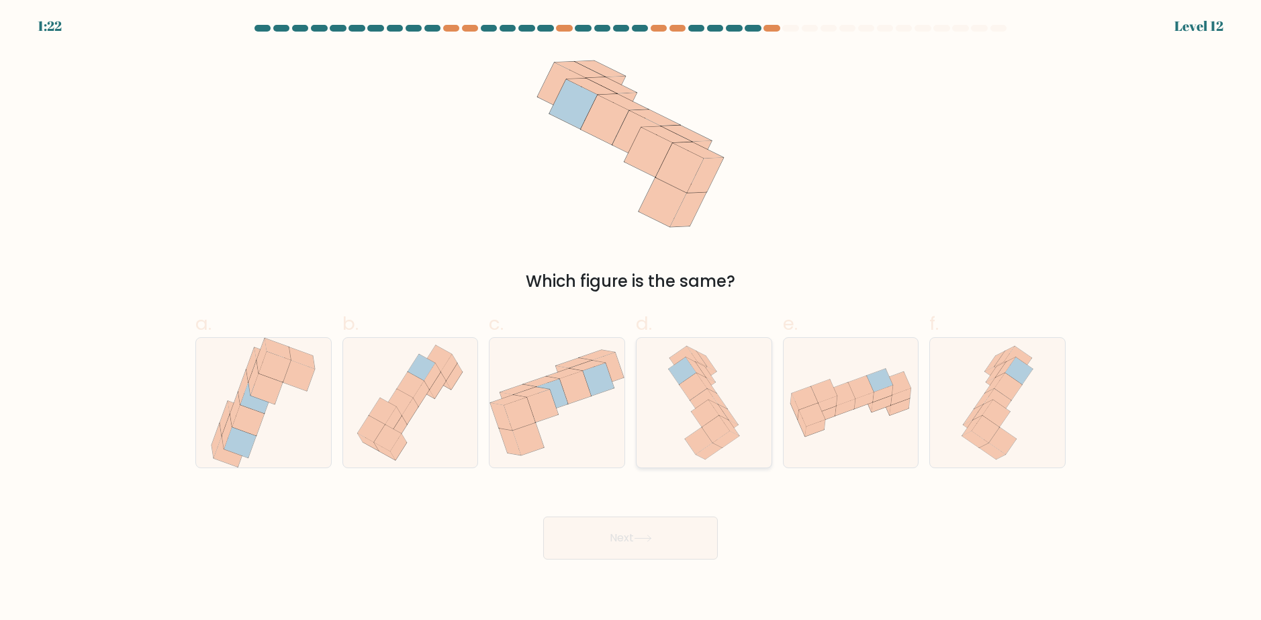
click at [702, 368] on icon at bounding box center [706, 372] width 20 height 20
click at [631, 319] on input "d." at bounding box center [631, 314] width 1 height 9
radio input "true"
click at [600, 542] on button "Next" at bounding box center [630, 537] width 175 height 43
click at [635, 535] on button "Next" at bounding box center [630, 537] width 175 height 43
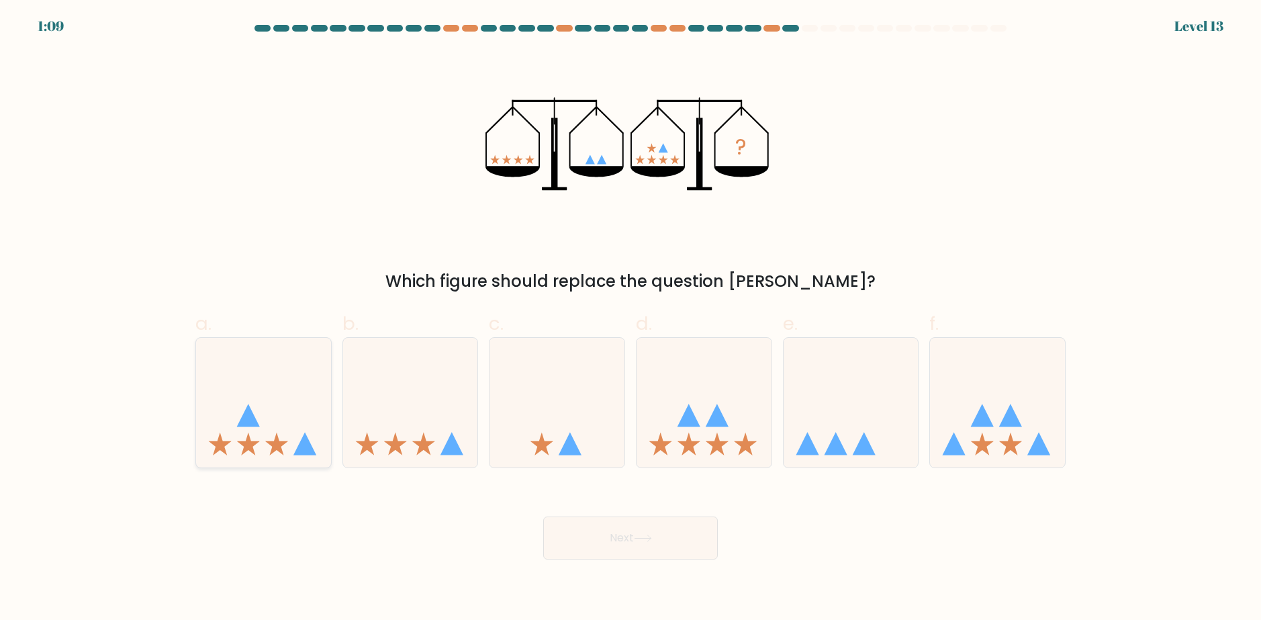
click at [269, 413] on icon at bounding box center [263, 402] width 135 height 111
click at [631, 319] on input "a." at bounding box center [631, 314] width 1 height 9
radio input "true"
click at [590, 544] on button "Next" at bounding box center [630, 537] width 175 height 43
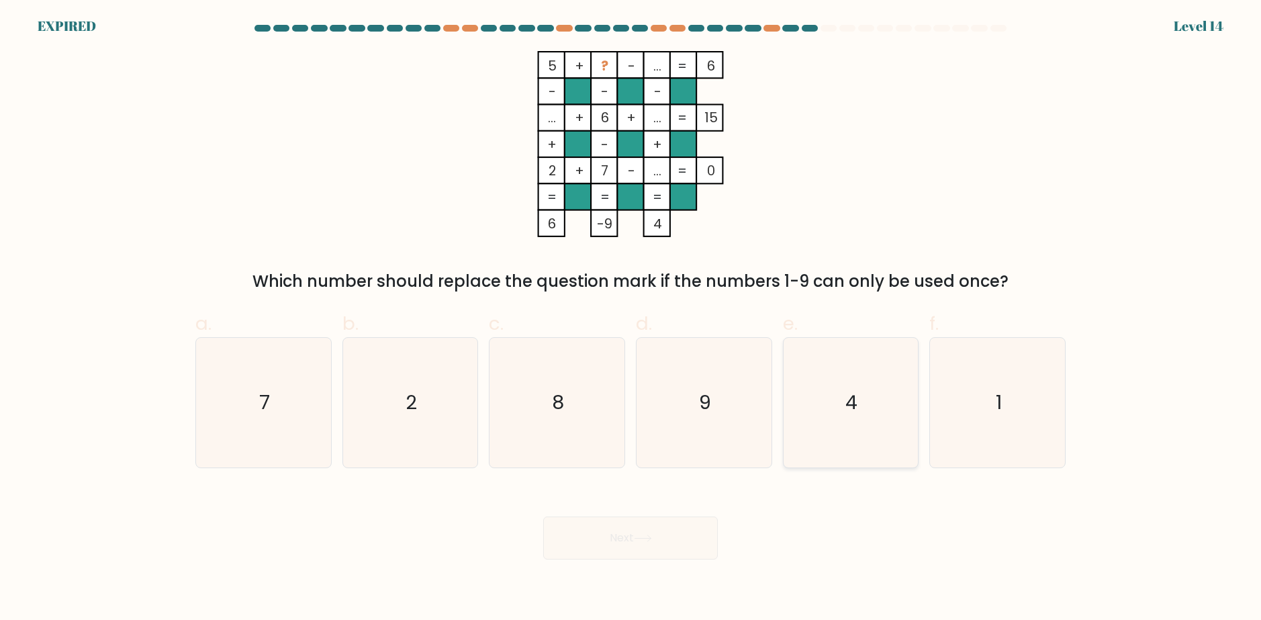
click at [868, 389] on icon "4" at bounding box center [851, 403] width 130 height 130
click at [631, 319] on input "e. 4" at bounding box center [631, 314] width 1 height 9
radio input "true"
click at [886, 416] on icon "4" at bounding box center [850, 402] width 128 height 128
click at [631, 319] on input "e. 4" at bounding box center [631, 314] width 1 height 9
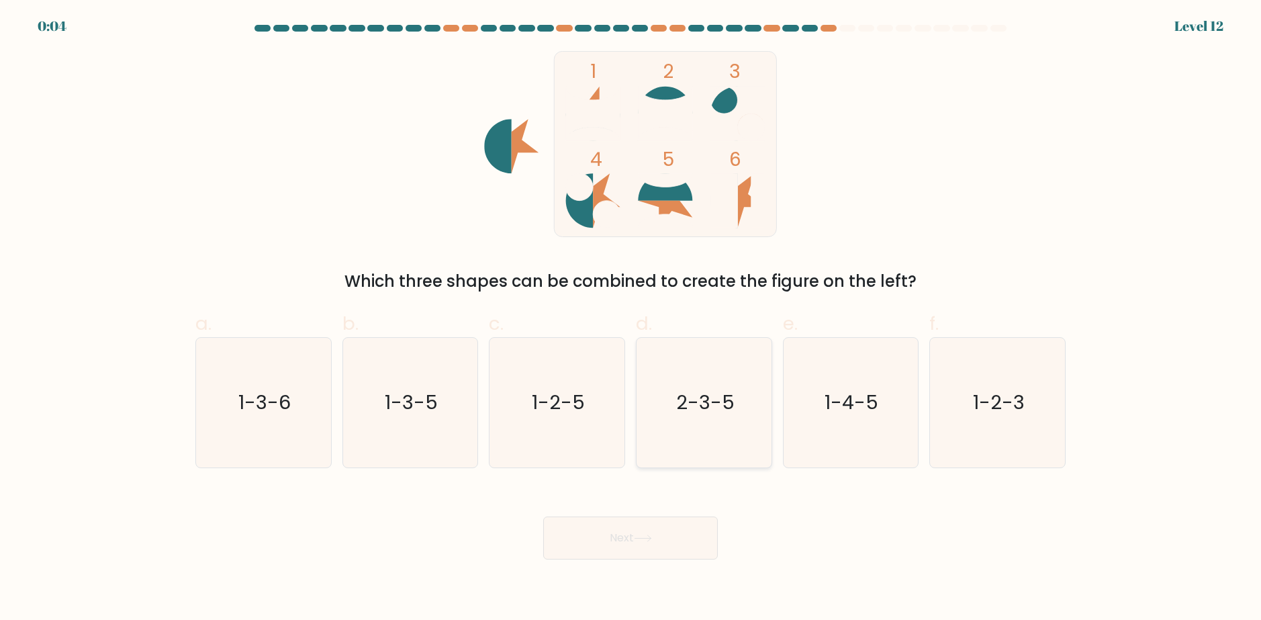
click at [717, 389] on icon "2-3-5" at bounding box center [704, 403] width 130 height 130
click at [631, 319] on input "d. 2-3-5" at bounding box center [631, 314] width 1 height 9
radio input "true"
click at [592, 546] on button "Next" at bounding box center [630, 537] width 175 height 43
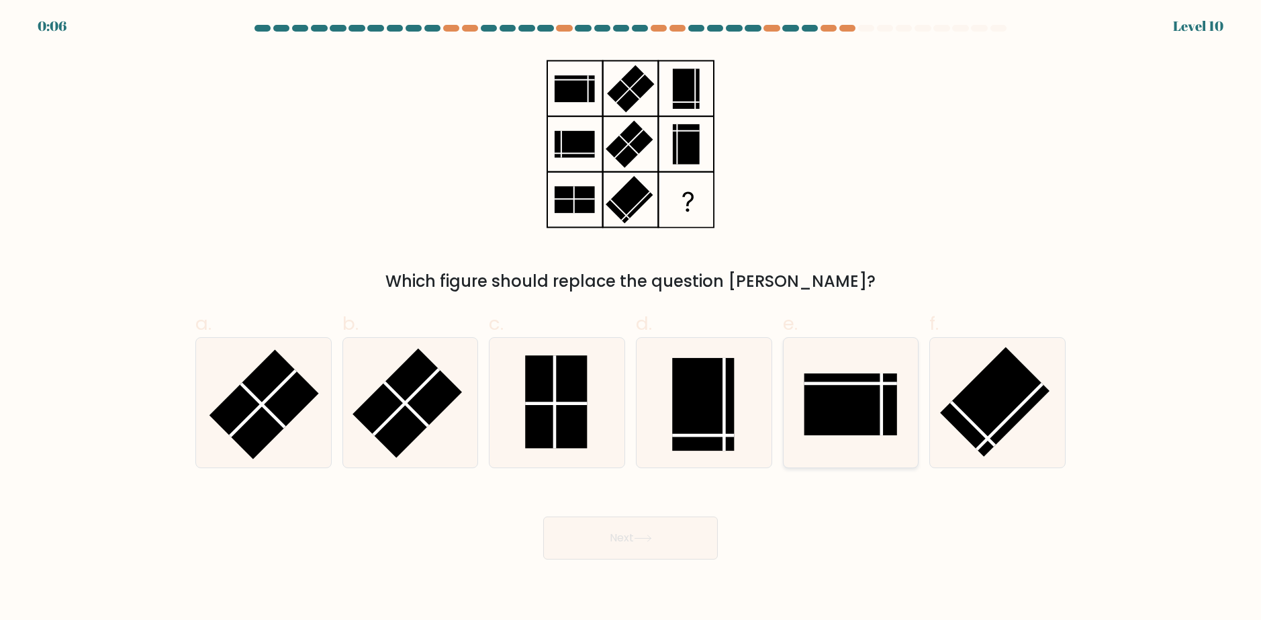
click at [892, 398] on rect at bounding box center [851, 404] width 93 height 62
click at [631, 319] on input "e." at bounding box center [631, 314] width 1 height 9
radio input "true"
click at [647, 537] on icon at bounding box center [643, 538] width 18 height 7
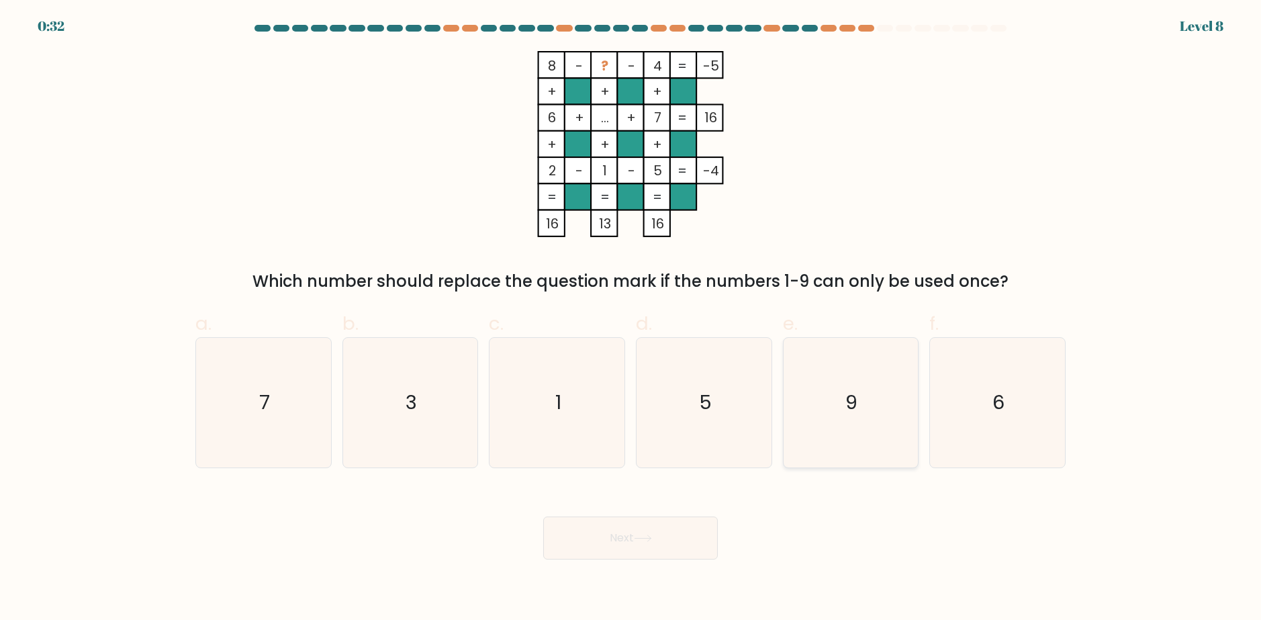
click at [858, 408] on text "9" at bounding box center [852, 403] width 12 height 27
click at [631, 319] on input "e. 9" at bounding box center [631, 314] width 1 height 9
radio input "true"
click at [666, 557] on button "Next" at bounding box center [630, 537] width 175 height 43
click at [657, 534] on button "Next" at bounding box center [630, 537] width 175 height 43
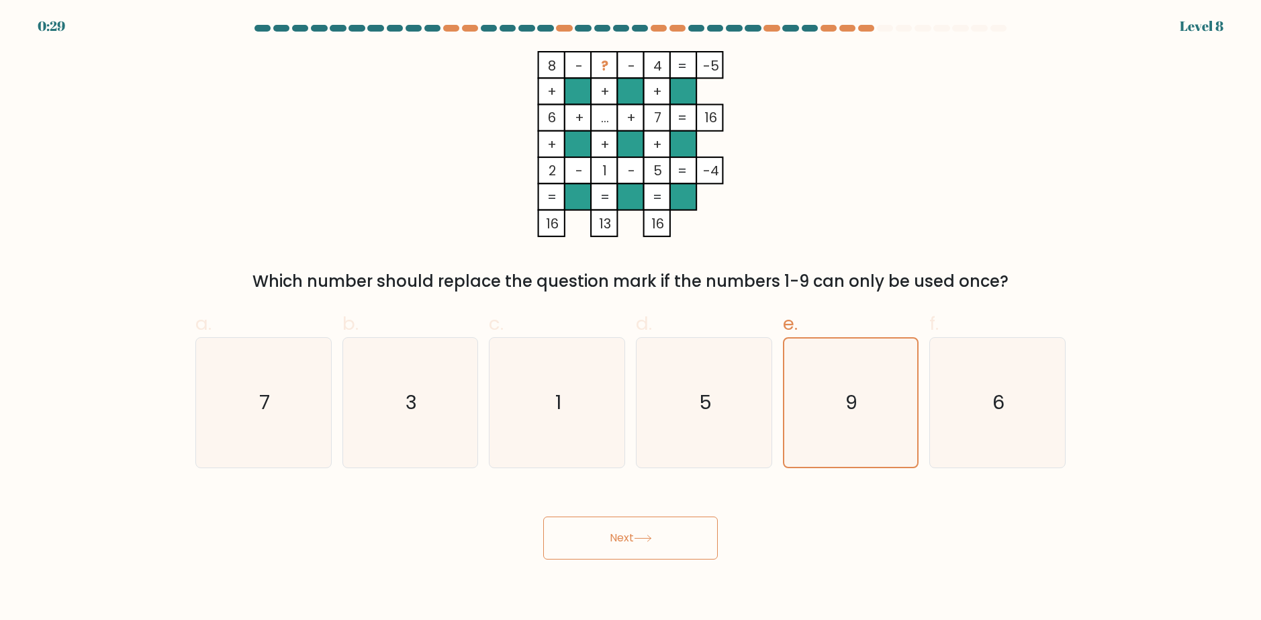
click at [607, 538] on button "Next" at bounding box center [630, 537] width 175 height 43
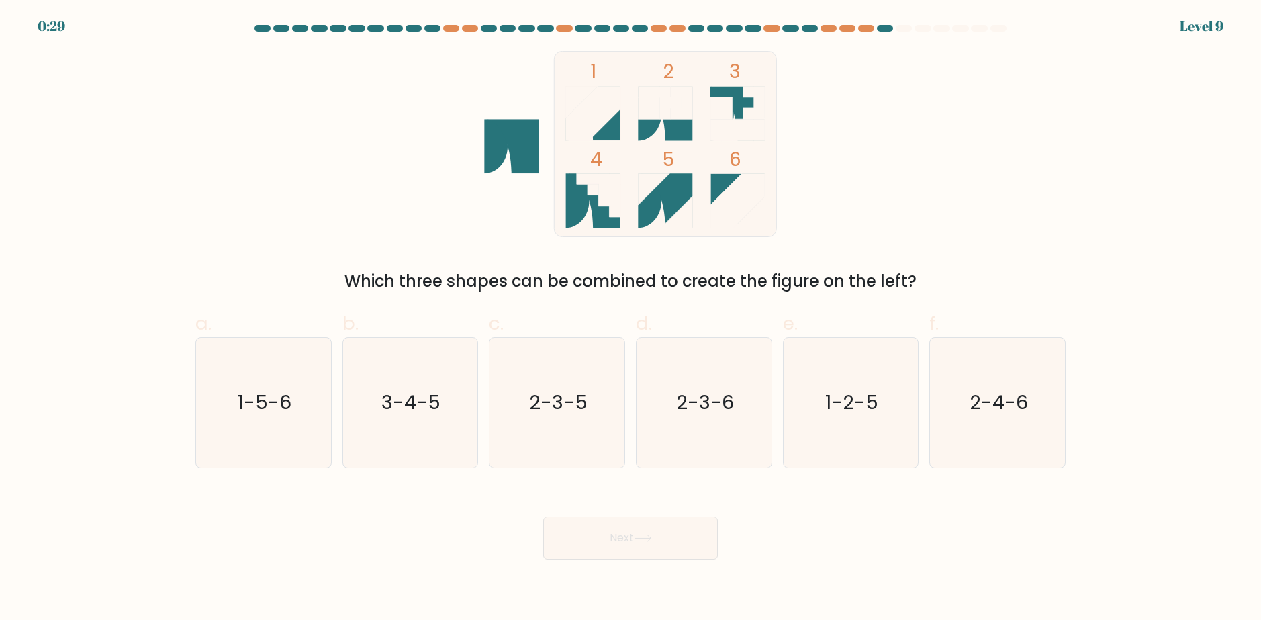
click at [607, 538] on button "Next" at bounding box center [630, 537] width 175 height 43
click at [815, 527] on div "Next" at bounding box center [630, 521] width 886 height 75
click at [257, 403] on text "1-5-6" at bounding box center [265, 403] width 54 height 27
click at [631, 319] on input "a. 1-5-6" at bounding box center [631, 314] width 1 height 9
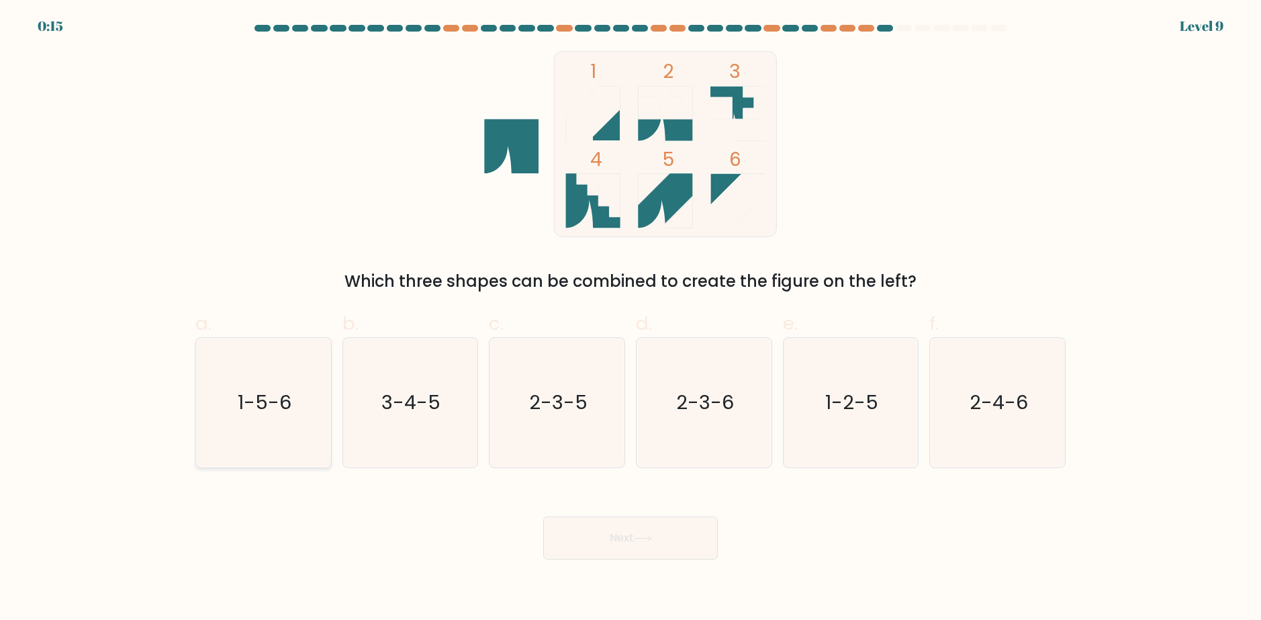
radio input "true"
click at [614, 532] on button "Next" at bounding box center [630, 537] width 175 height 43
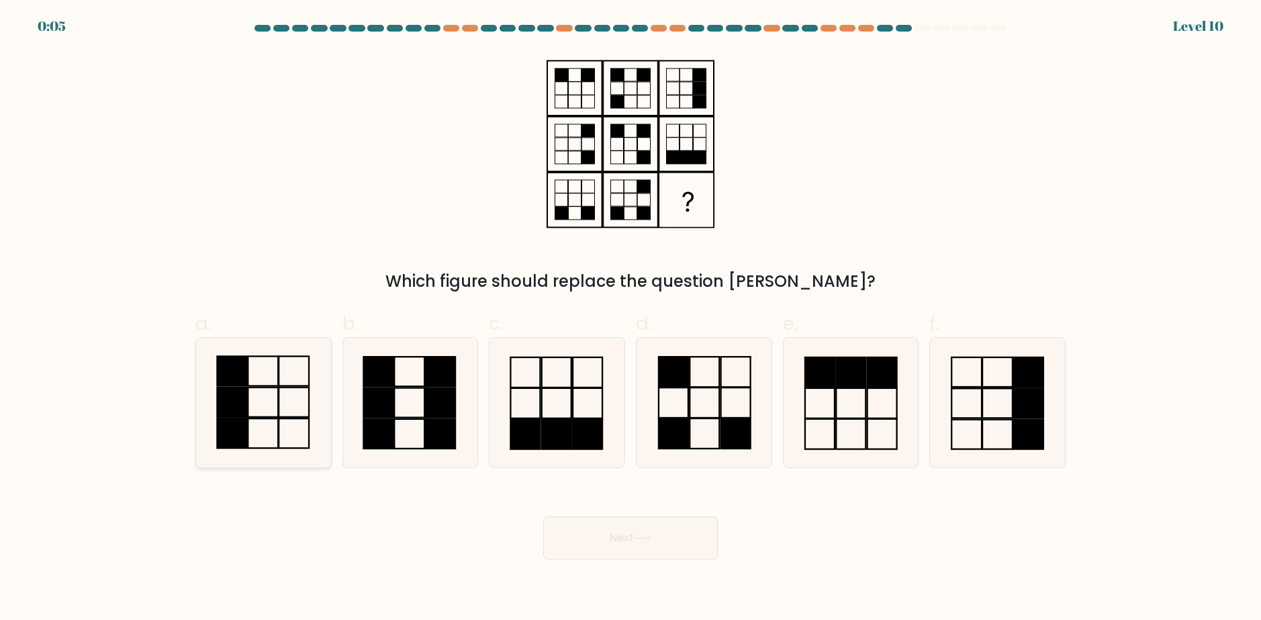
click at [274, 408] on icon at bounding box center [264, 403] width 130 height 130
click at [631, 319] on input "a." at bounding box center [631, 314] width 1 height 9
radio input "true"
click at [591, 524] on button "Next" at bounding box center [630, 537] width 175 height 43
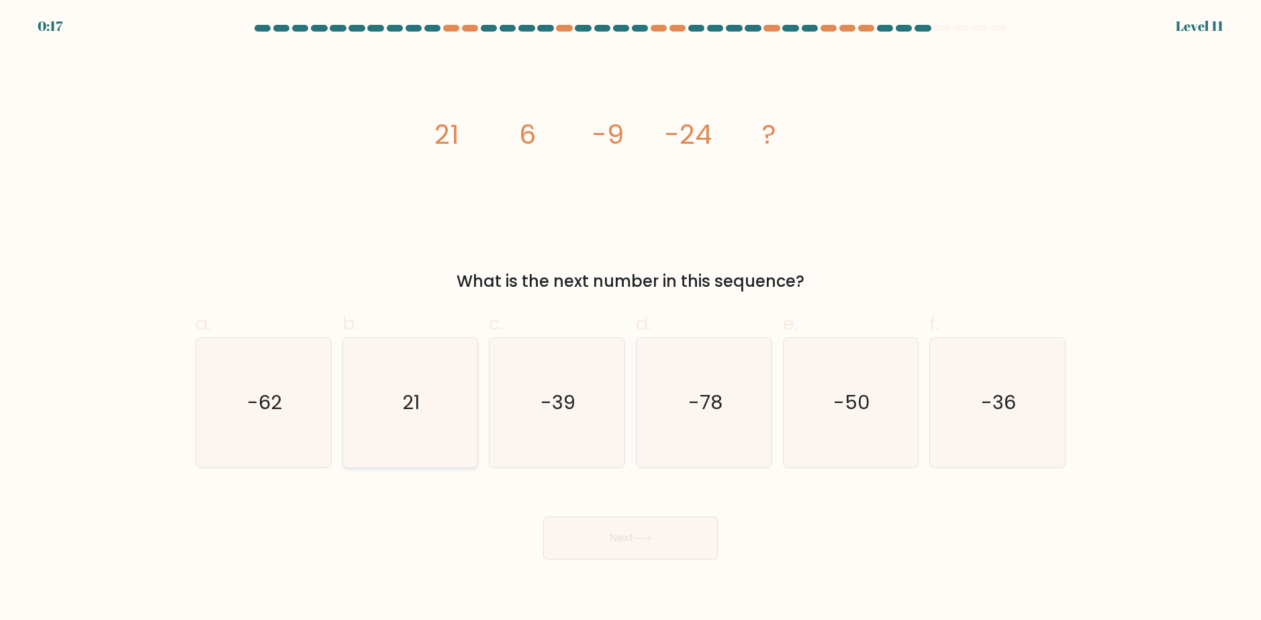
click at [435, 402] on icon "21" at bounding box center [410, 403] width 130 height 130
click at [631, 319] on input "b. 21" at bounding box center [631, 314] width 1 height 9
radio input "true"
click at [629, 543] on button "Next" at bounding box center [630, 537] width 175 height 43
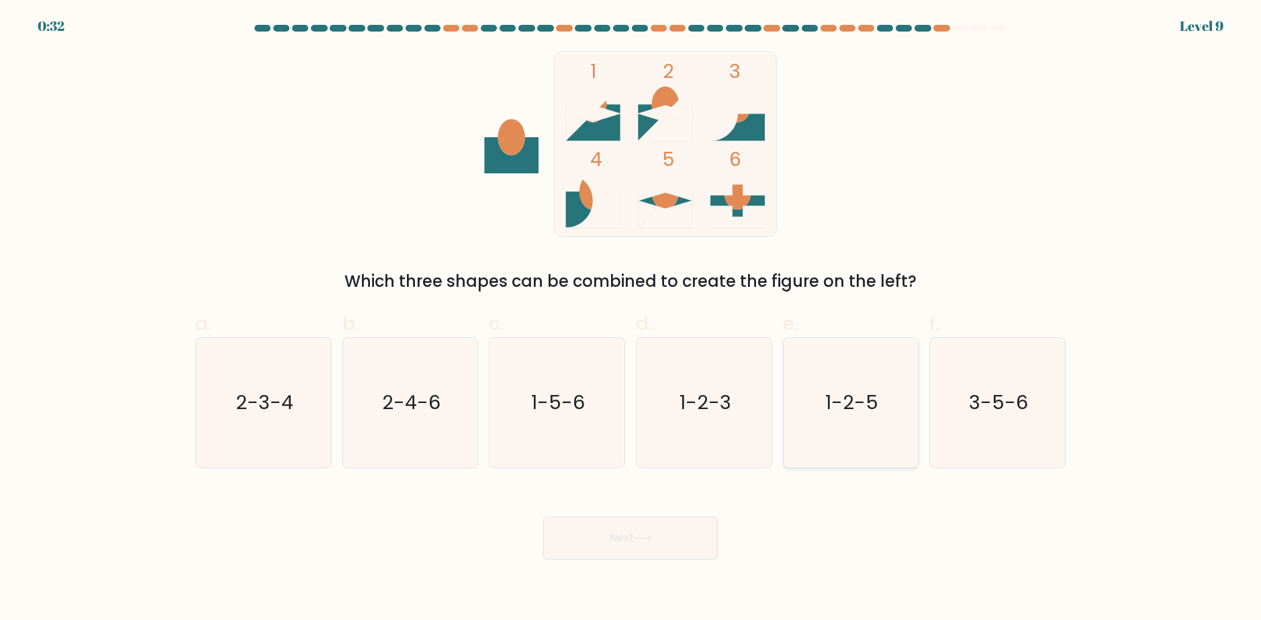
click at [858, 386] on icon "1-2-5" at bounding box center [851, 403] width 130 height 130
click at [631, 319] on input "e. 1-2-5" at bounding box center [631, 314] width 1 height 9
radio input "true"
click at [619, 552] on button "Next" at bounding box center [630, 537] width 175 height 43
click at [634, 531] on button "Next" at bounding box center [630, 537] width 175 height 43
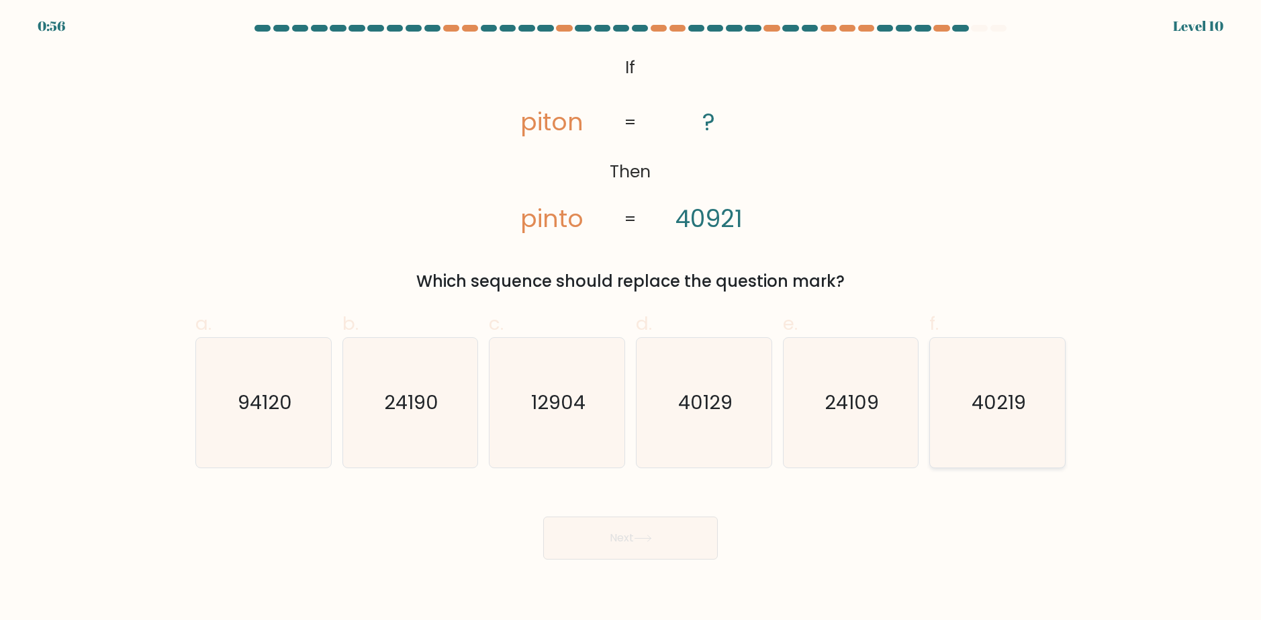
click at [1000, 418] on icon "40219" at bounding box center [998, 403] width 130 height 130
click at [631, 319] on input "f. 40219" at bounding box center [631, 314] width 1 height 9
radio input "true"
click at [673, 545] on button "Next" at bounding box center [630, 537] width 175 height 43
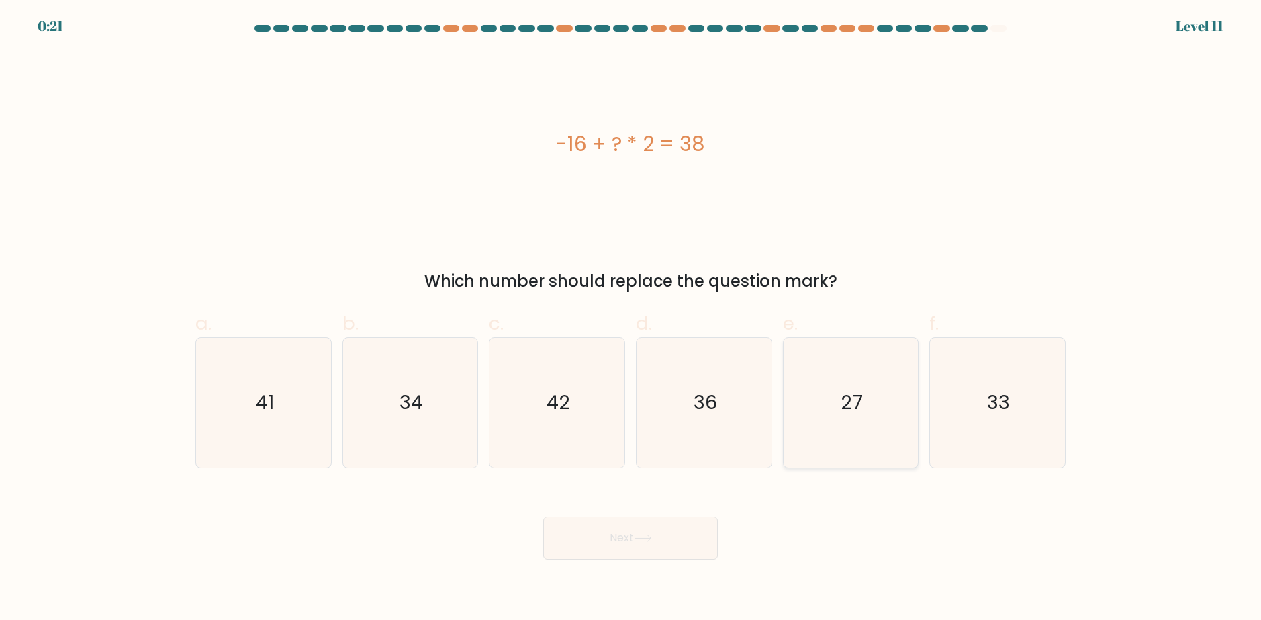
click at [822, 412] on icon "27" at bounding box center [851, 403] width 130 height 130
click at [631, 319] on input "e. 27" at bounding box center [631, 314] width 1 height 9
radio input "true"
click at [682, 535] on button "Next" at bounding box center [630, 537] width 175 height 43
click at [660, 542] on button "Next" at bounding box center [630, 537] width 175 height 43
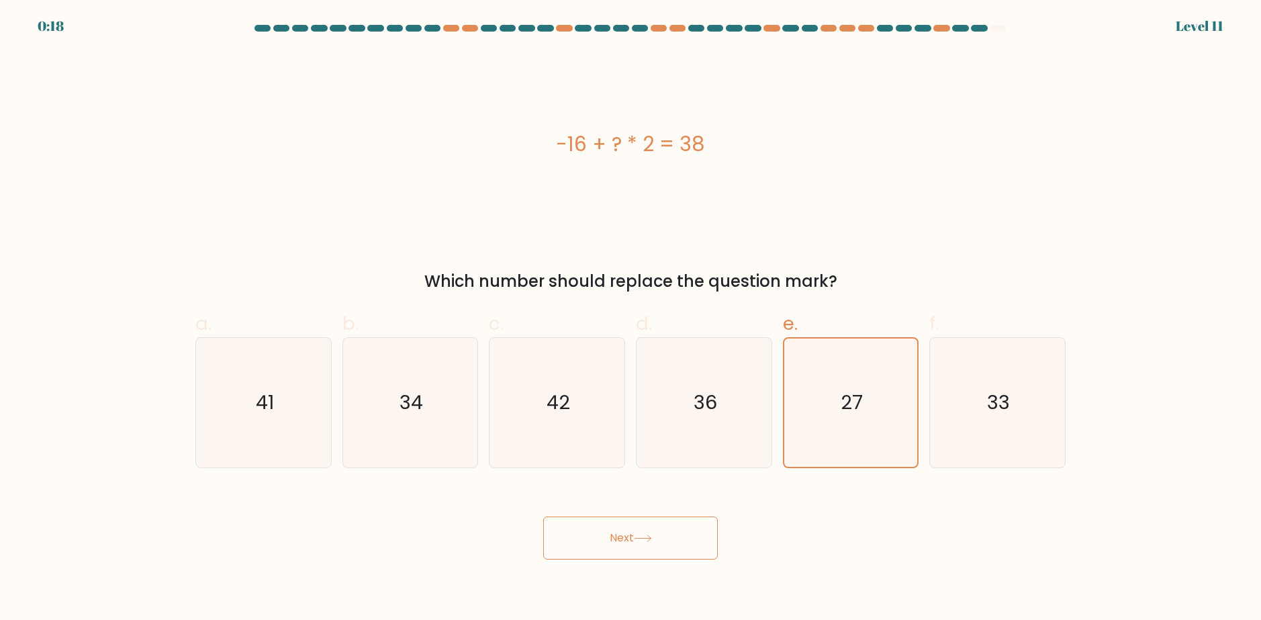
click at [660, 542] on button "Next" at bounding box center [630, 537] width 175 height 43
click at [623, 542] on button "Next" at bounding box center [630, 537] width 175 height 43
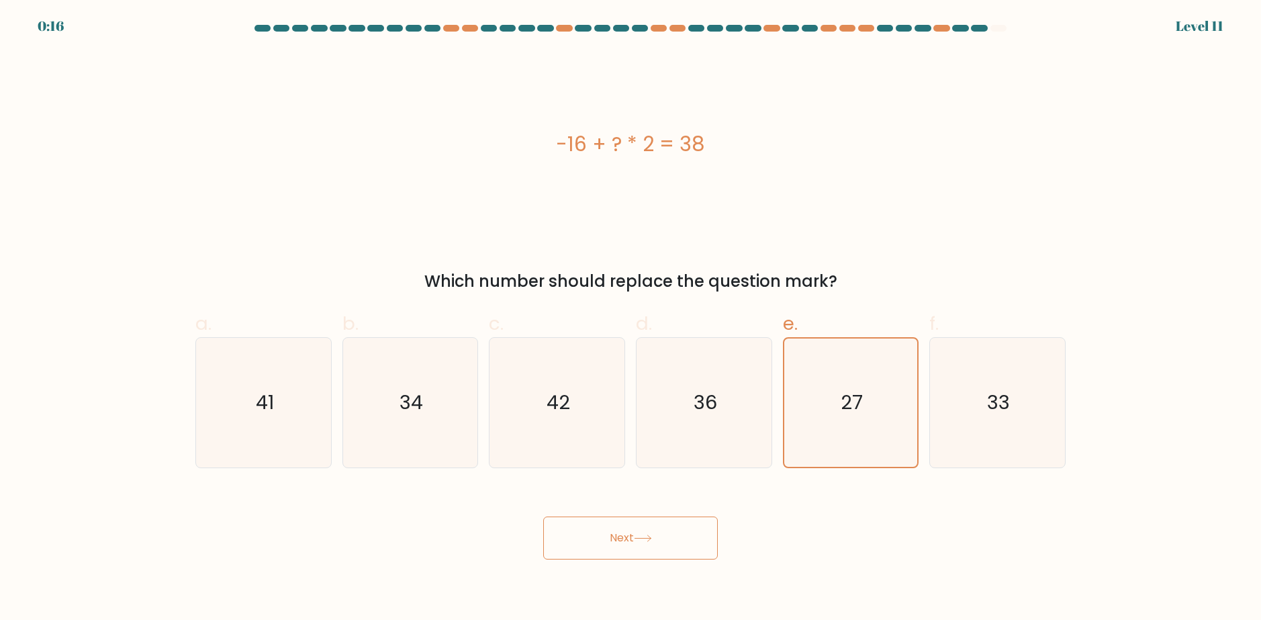
click at [623, 542] on button "Next" at bounding box center [630, 537] width 175 height 43
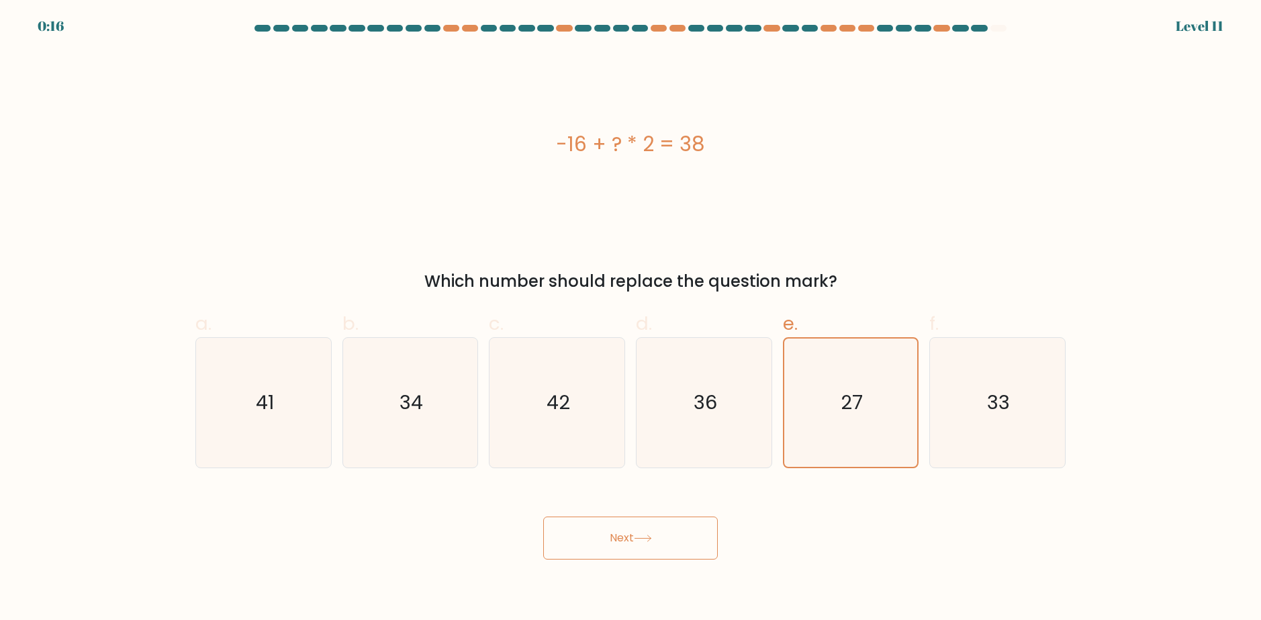
click at [623, 542] on button "Next" at bounding box center [630, 537] width 175 height 43
click at [636, 534] on button "Next" at bounding box center [630, 537] width 175 height 43
click at [850, 410] on text "27" at bounding box center [852, 402] width 22 height 27
click at [631, 319] on input "e. 27" at bounding box center [631, 314] width 1 height 9
click at [683, 529] on button "Next" at bounding box center [630, 537] width 175 height 43
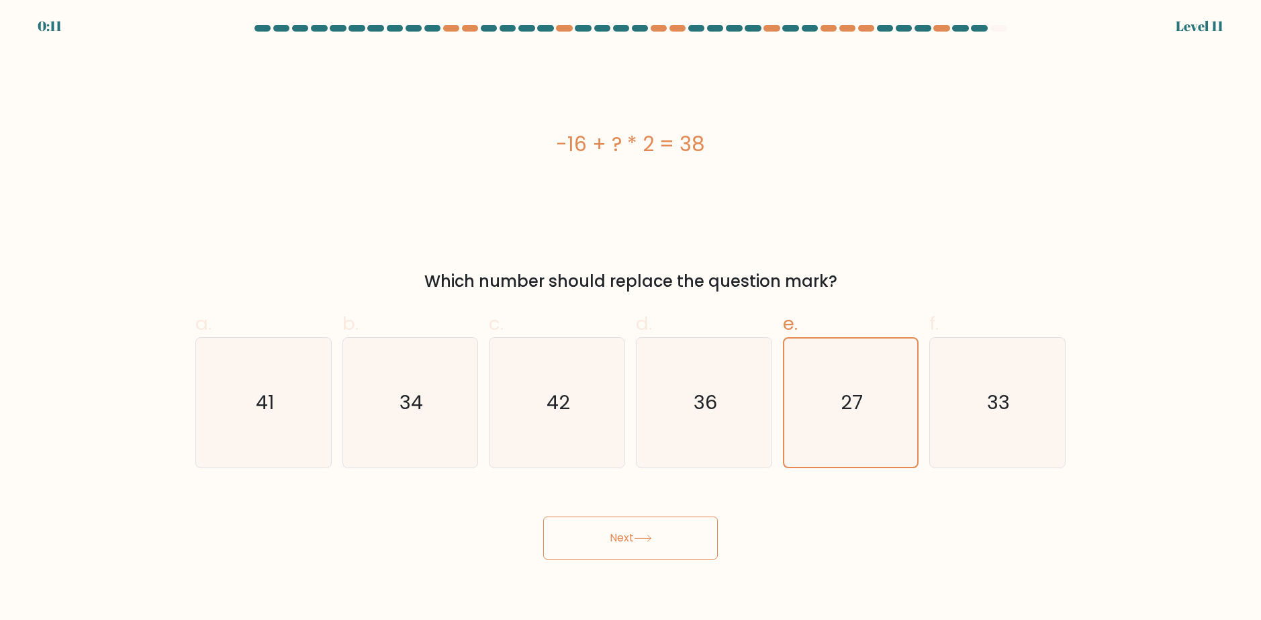
click at [683, 529] on button "Next" at bounding box center [630, 537] width 175 height 43
click at [857, 445] on icon "27" at bounding box center [850, 402] width 128 height 128
click at [631, 319] on input "e. 27" at bounding box center [631, 314] width 1 height 9
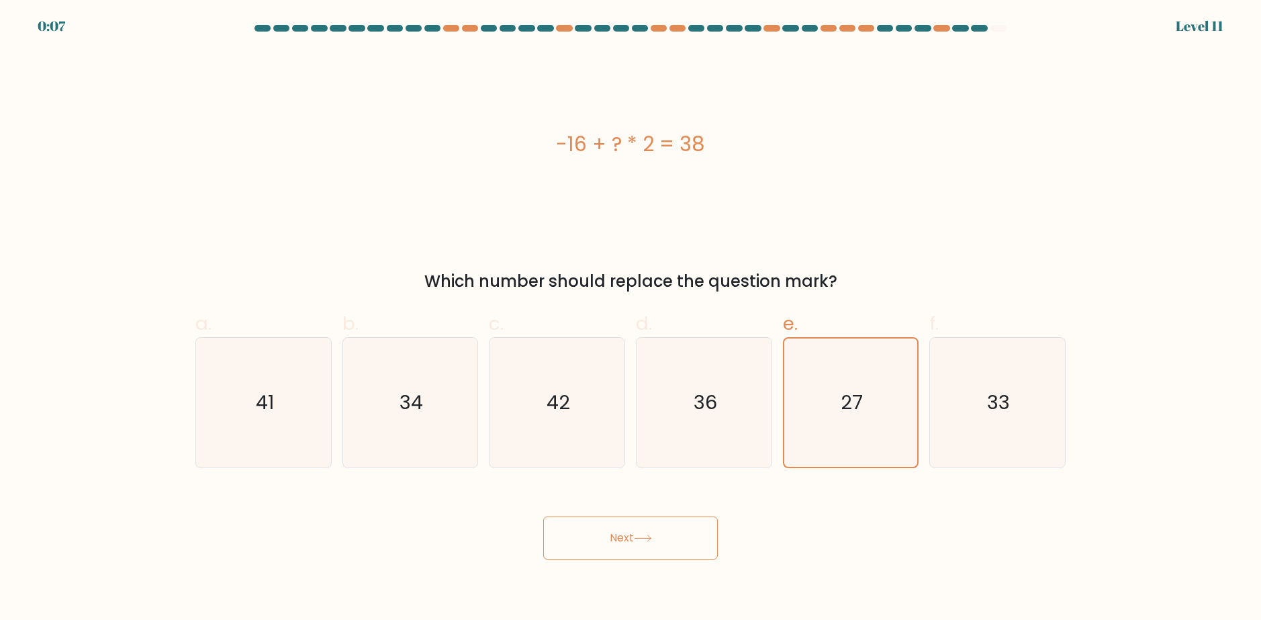
click at [690, 562] on body "0:07 Level 11" at bounding box center [630, 310] width 1261 height 620
click at [678, 548] on button "Next" at bounding box center [630, 537] width 175 height 43
drag, startPoint x: 678, startPoint y: 548, endPoint x: 629, endPoint y: 530, distance: 52.3
click at [678, 547] on button "Next" at bounding box center [630, 537] width 175 height 43
click at [629, 529] on button "Next" at bounding box center [630, 537] width 175 height 43
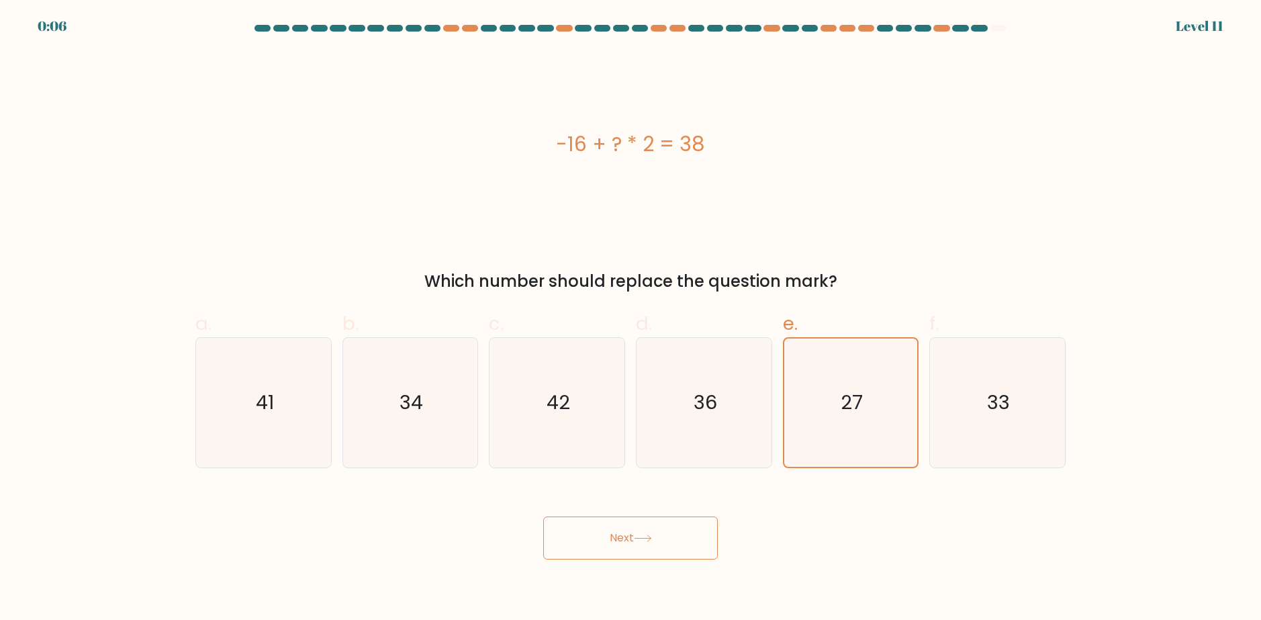
click at [653, 534] on button "Next" at bounding box center [630, 537] width 175 height 43
click at [714, 389] on icon "36" at bounding box center [704, 403] width 130 height 130
click at [631, 319] on input "d. 36" at bounding box center [631, 314] width 1 height 9
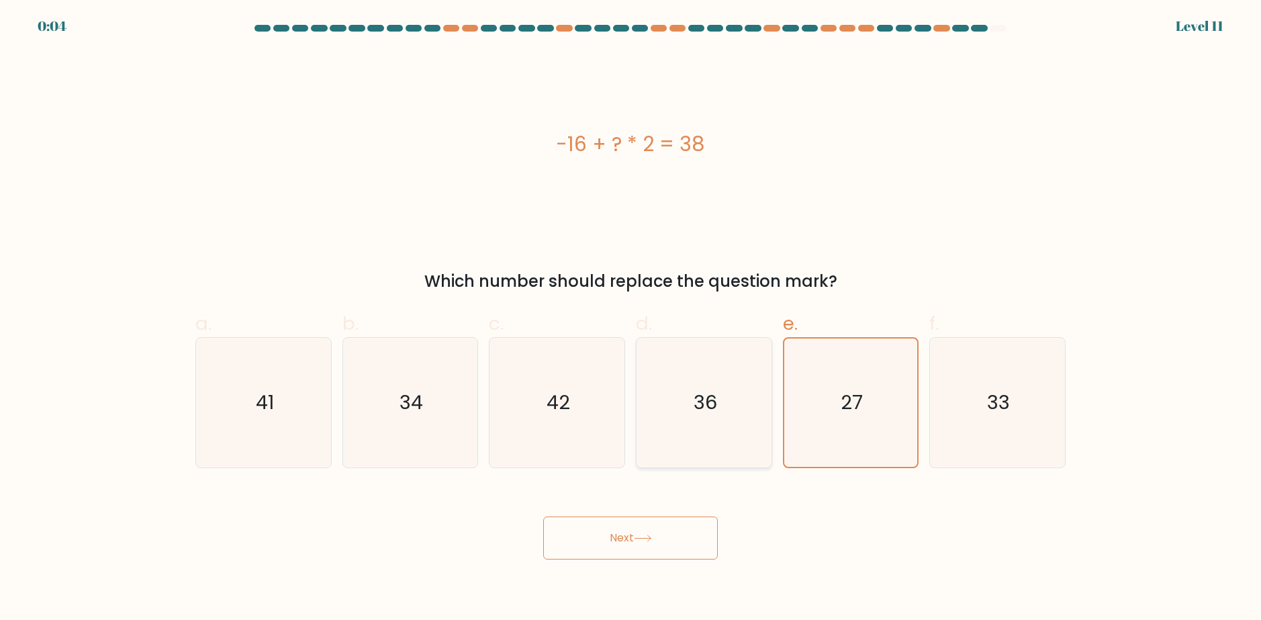
radio input "true"
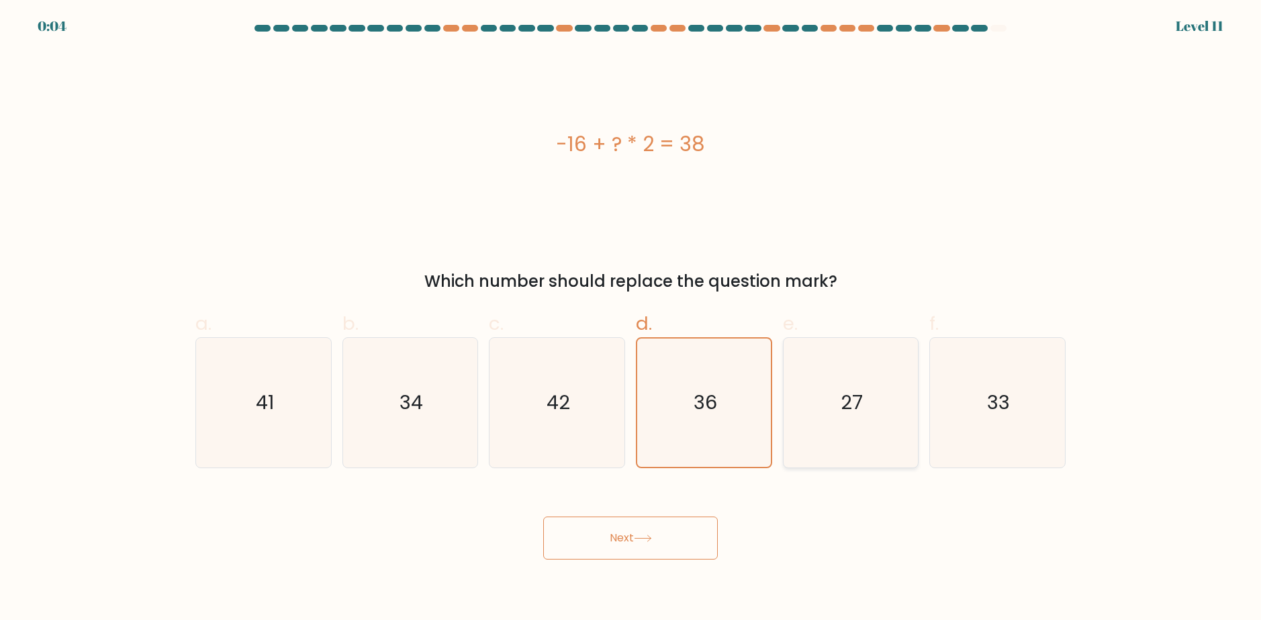
drag, startPoint x: 879, startPoint y: 405, endPoint x: 694, endPoint y: 517, distance: 216.1
click at [878, 405] on icon "27" at bounding box center [851, 403] width 130 height 130
click at [631, 319] on input "e. 27" at bounding box center [631, 314] width 1 height 9
radio input "true"
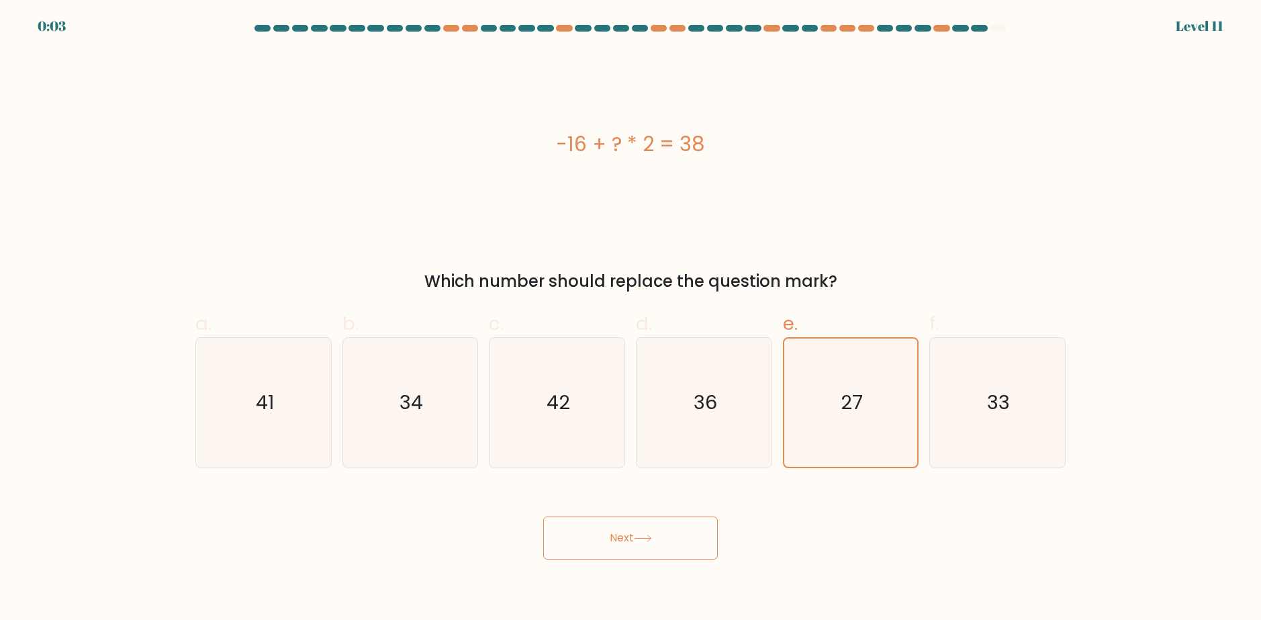
click at [641, 522] on button "Next" at bounding box center [630, 537] width 175 height 43
drag, startPoint x: 580, startPoint y: 564, endPoint x: 637, endPoint y: 545, distance: 60.9
click at [581, 562] on body "0:03 Level 11" at bounding box center [630, 310] width 1261 height 620
click at [666, 541] on button "Next" at bounding box center [630, 537] width 175 height 43
click at [661, 546] on button "Next" at bounding box center [630, 537] width 175 height 43
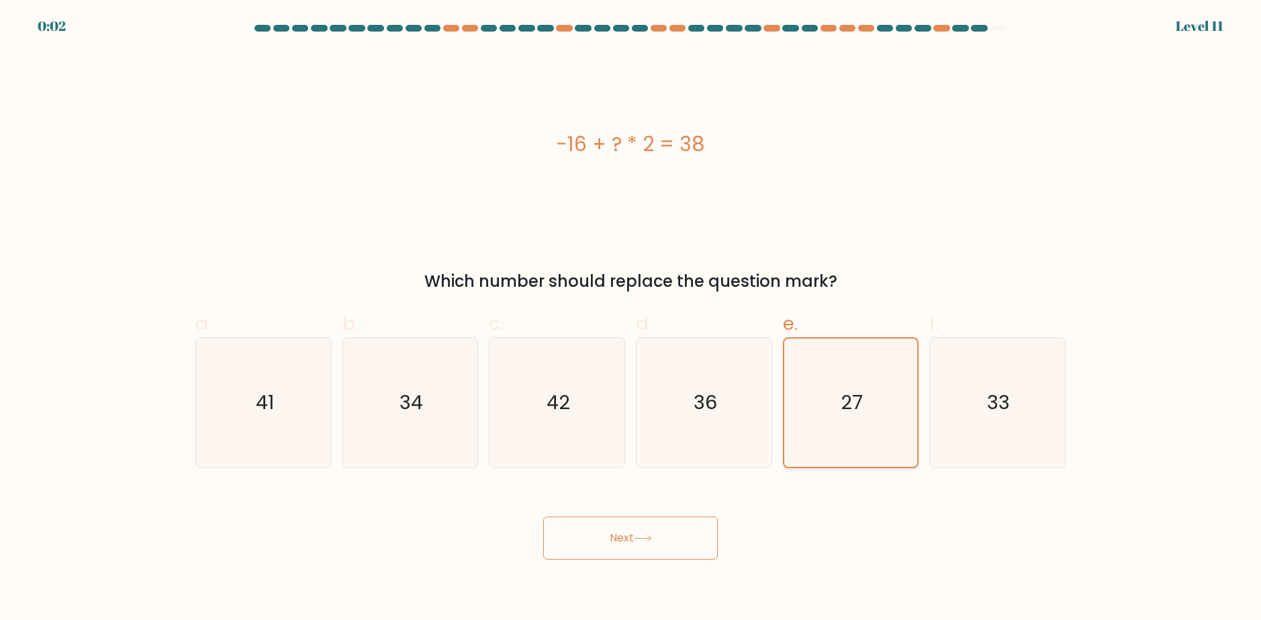
click at [796, 388] on icon "27" at bounding box center [850, 402] width 128 height 128
click at [631, 319] on input "e. 27" at bounding box center [631, 314] width 1 height 9
drag, startPoint x: 611, startPoint y: 561, endPoint x: 640, endPoint y: 535, distance: 39.0
click at [611, 559] on body "0:01 Level 11" at bounding box center [630, 310] width 1261 height 620
click at [640, 535] on icon at bounding box center [643, 538] width 18 height 7
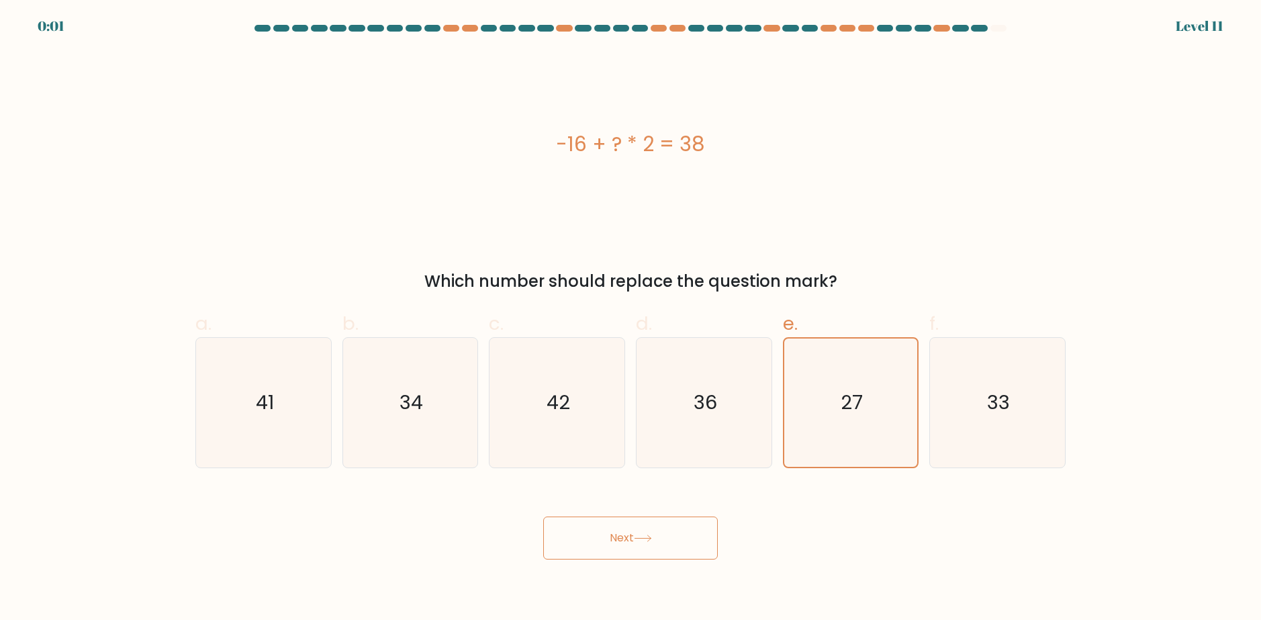
click at [640, 535] on icon at bounding box center [643, 538] width 18 height 7
click at [543, 516] on button "Next" at bounding box center [630, 537] width 175 height 43
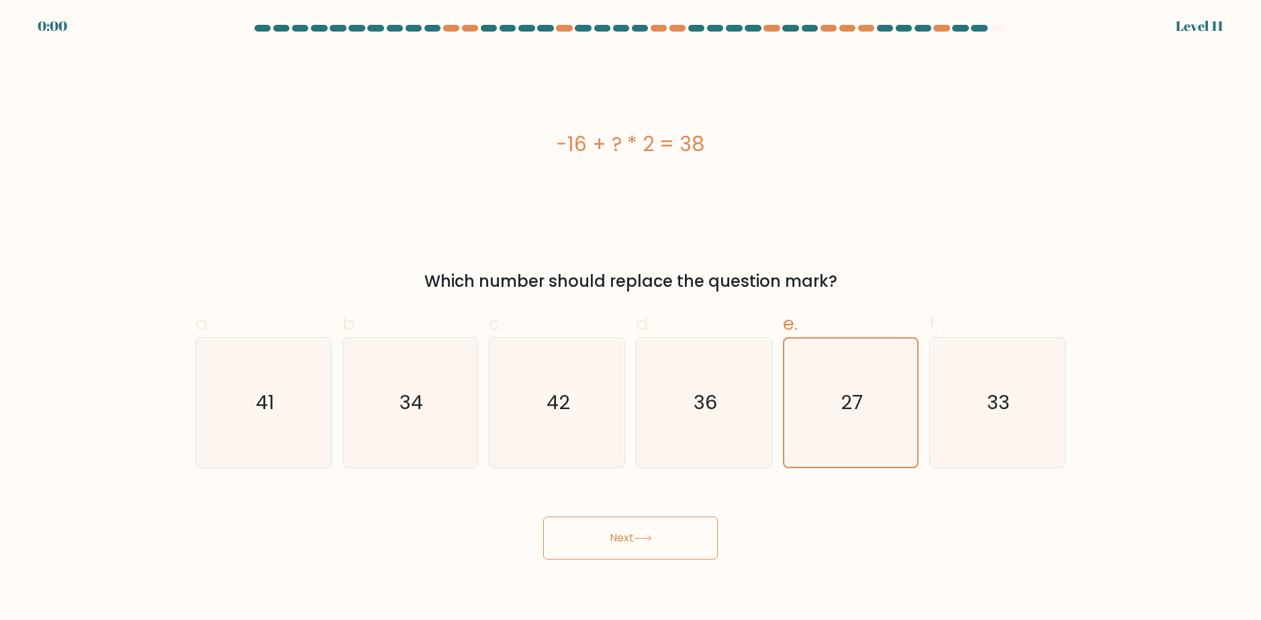
click at [543, 516] on button "Next" at bounding box center [630, 537] width 175 height 43
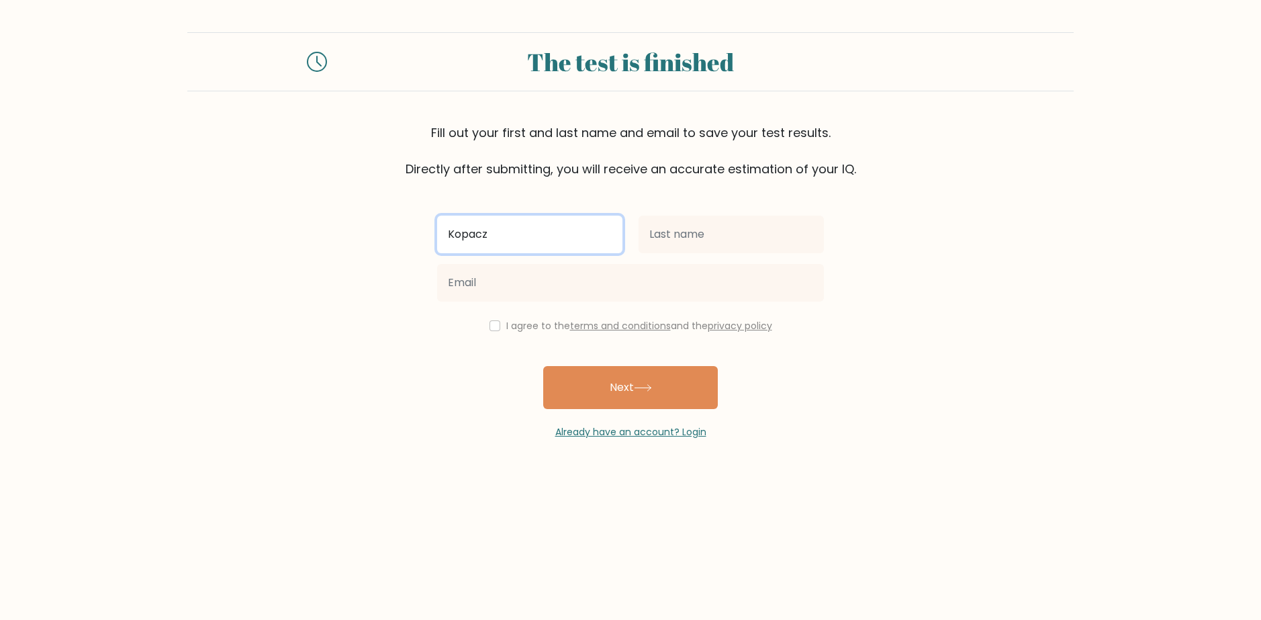
type input "Kopacz"
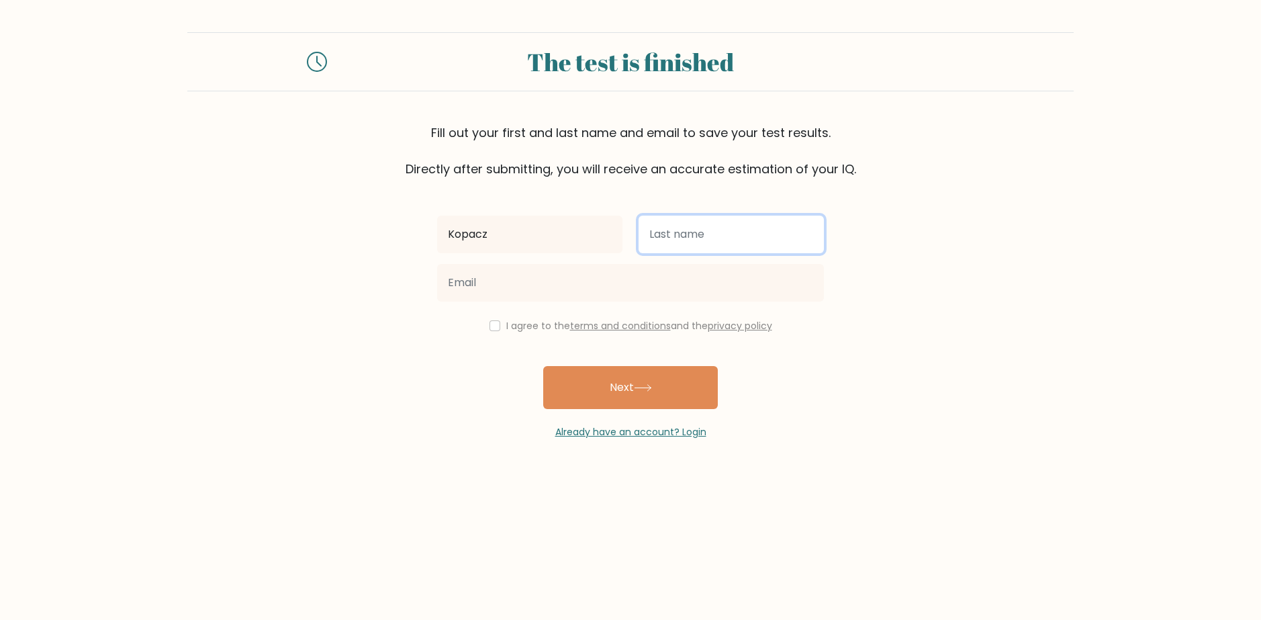
click at [694, 243] on input "text" at bounding box center [731, 235] width 185 height 38
type input "[PERSON_NAME]"
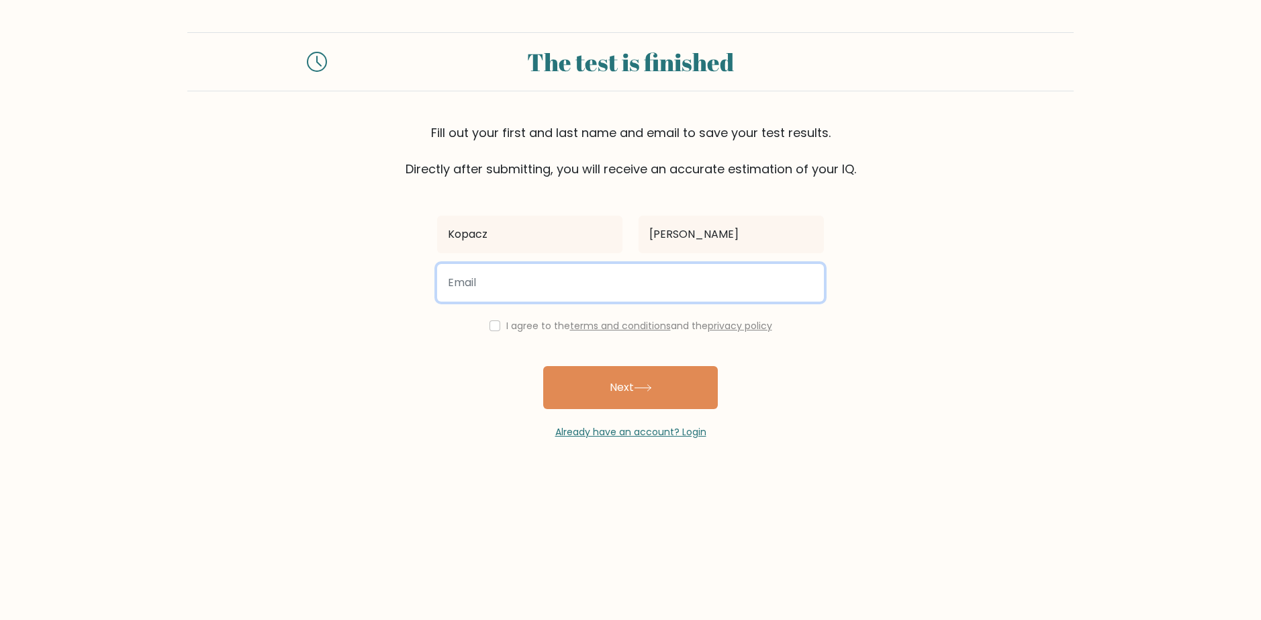
click at [522, 283] on input "email" at bounding box center [630, 283] width 387 height 38
type input "kopaczov@gmail.com"
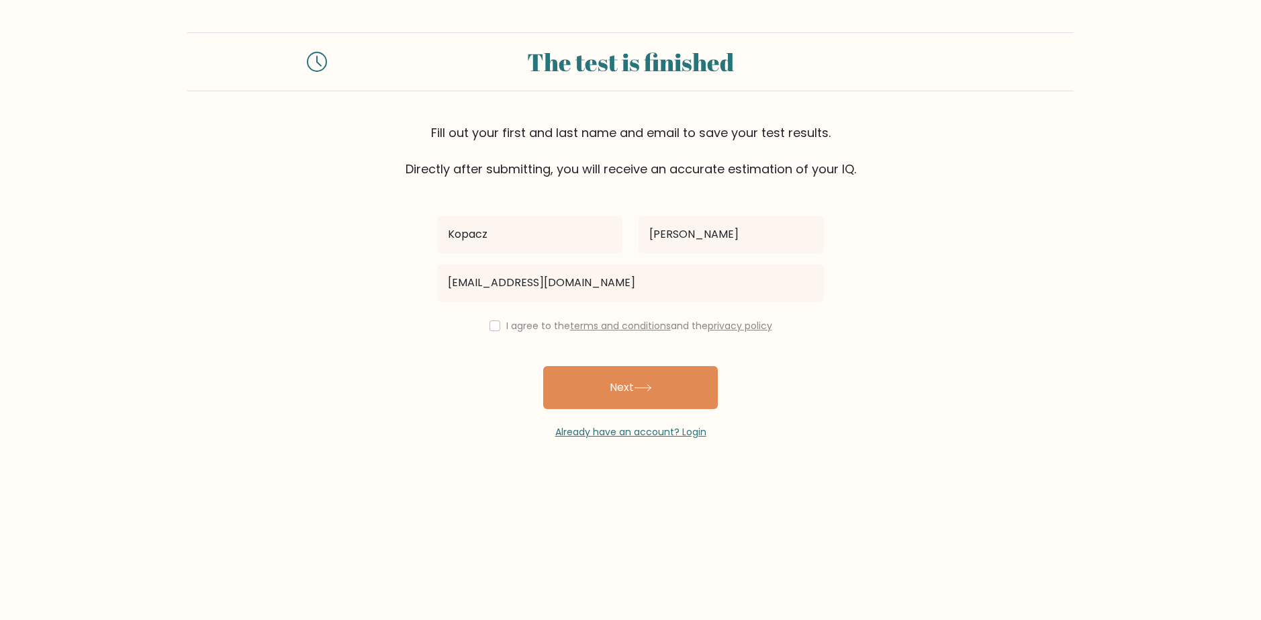
click at [498, 328] on div "I agree to the terms and conditions and the privacy policy" at bounding box center [630, 326] width 403 height 16
click at [490, 328] on input "checkbox" at bounding box center [495, 325] width 11 height 11
checkbox input "true"
click at [600, 399] on button "Next" at bounding box center [630, 387] width 175 height 43
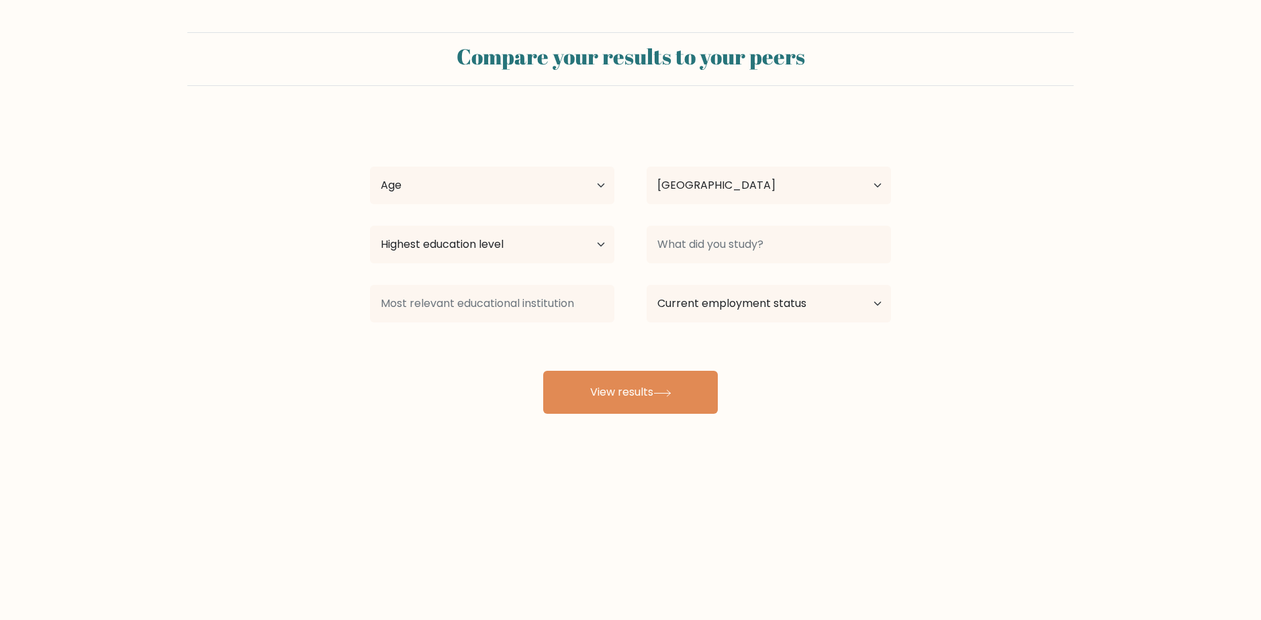
select select "PL"
click at [508, 190] on select "Age Under [DEMOGRAPHIC_DATA] [DEMOGRAPHIC_DATA] [DEMOGRAPHIC_DATA] [DEMOGRAPHIC…" at bounding box center [492, 186] width 244 height 38
select select "min_18"
click at [370, 167] on select "Age Under [DEMOGRAPHIC_DATA] [DEMOGRAPHIC_DATA] [DEMOGRAPHIC_DATA] [DEMOGRAPHIC…" at bounding box center [492, 186] width 244 height 38
click at [509, 246] on select "Highest education level No schooling Primary Lower Secondary Upper Secondary Oc…" at bounding box center [492, 245] width 244 height 38
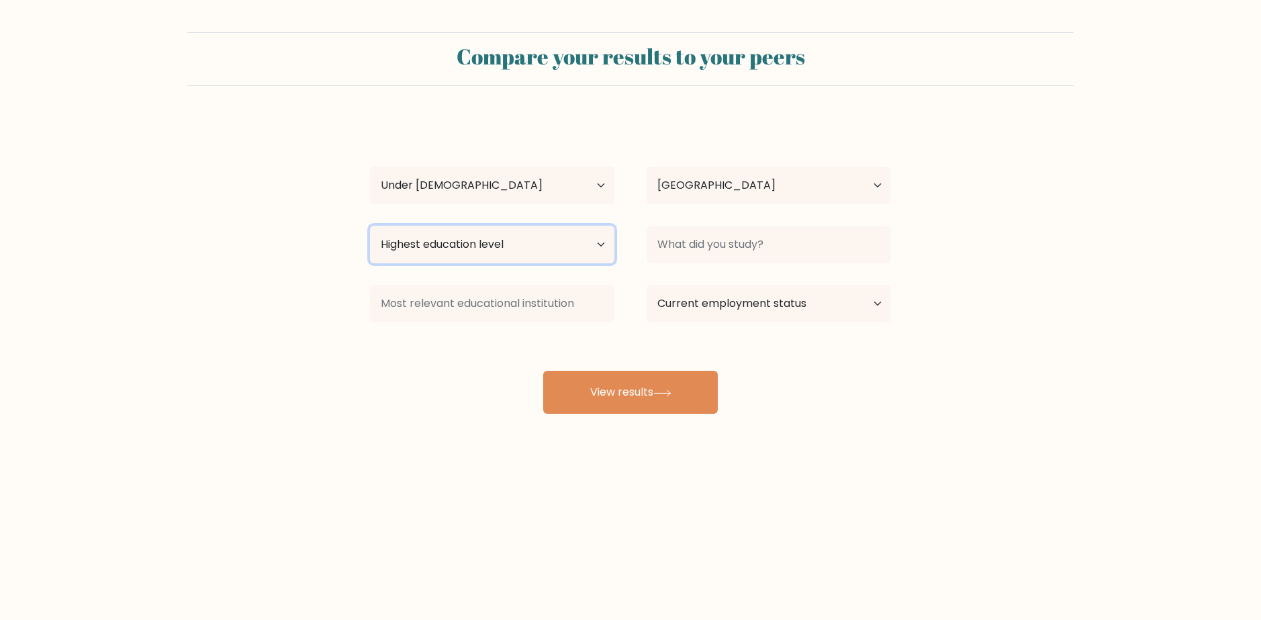
select select "lower_secondary"
click at [370, 226] on select "Highest education level No schooling Primary Lower Secondary Upper Secondary Oc…" at bounding box center [492, 245] width 244 height 38
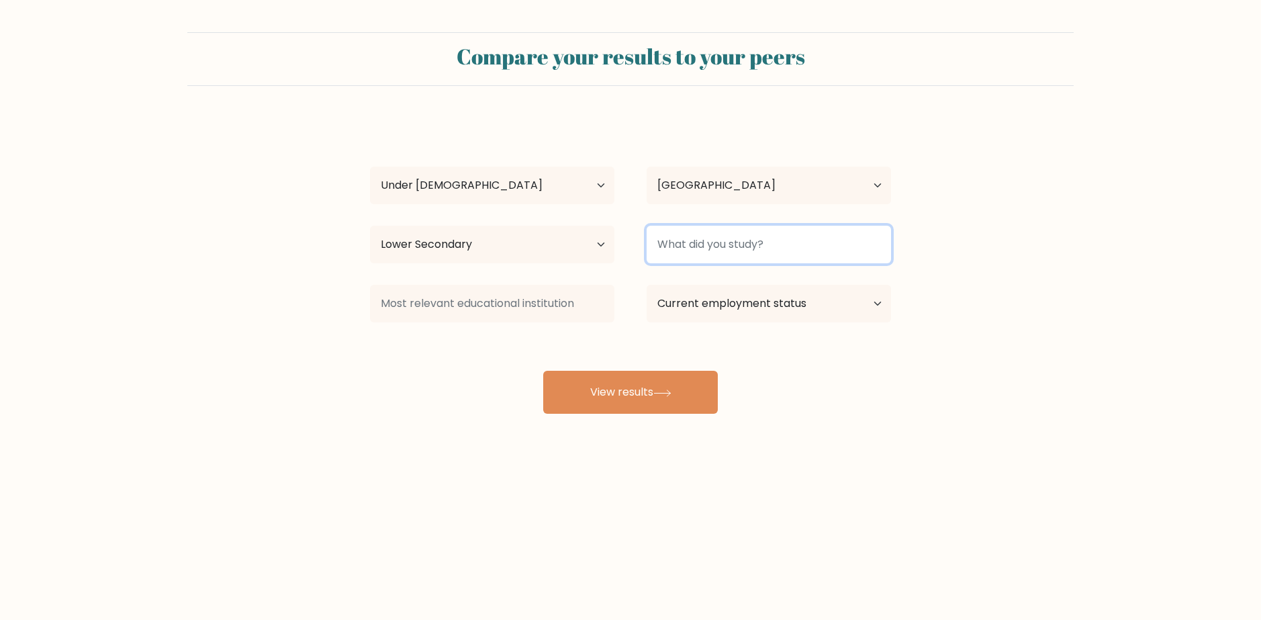
click at [696, 249] on input at bounding box center [769, 245] width 244 height 38
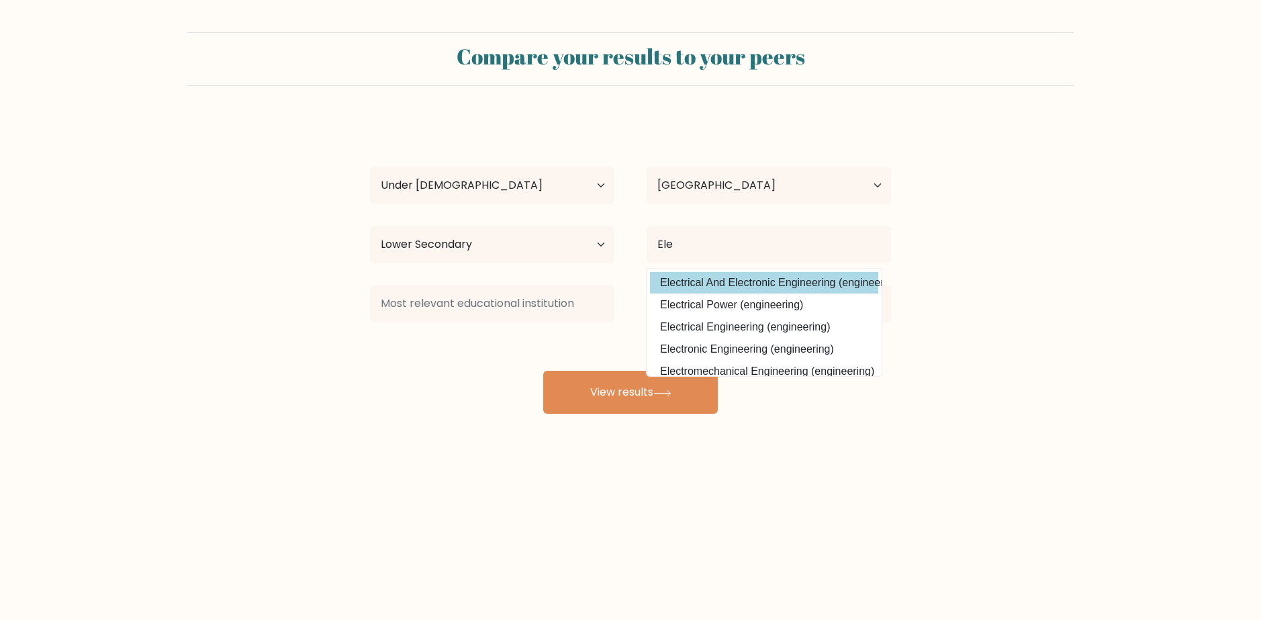
click at [730, 285] on option "Electrical And Electronic Engineering (engineering)" at bounding box center [764, 282] width 228 height 21
type input "Electrical And Electronic Engineering"
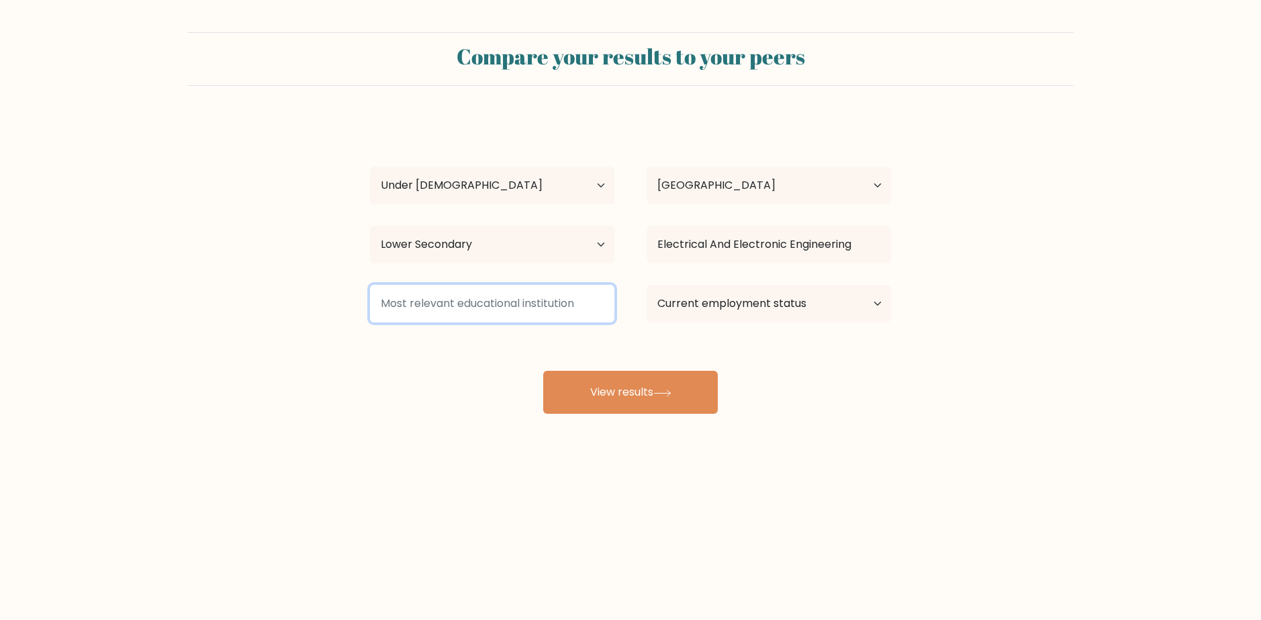
click at [471, 310] on input at bounding box center [492, 304] width 244 height 38
drag, startPoint x: 388, startPoint y: 304, endPoint x: 425, endPoint y: 302, distance: 37.0
click at [425, 302] on input at bounding box center [492, 304] width 244 height 38
click at [409, 312] on input at bounding box center [492, 304] width 244 height 38
type input "ABCD"
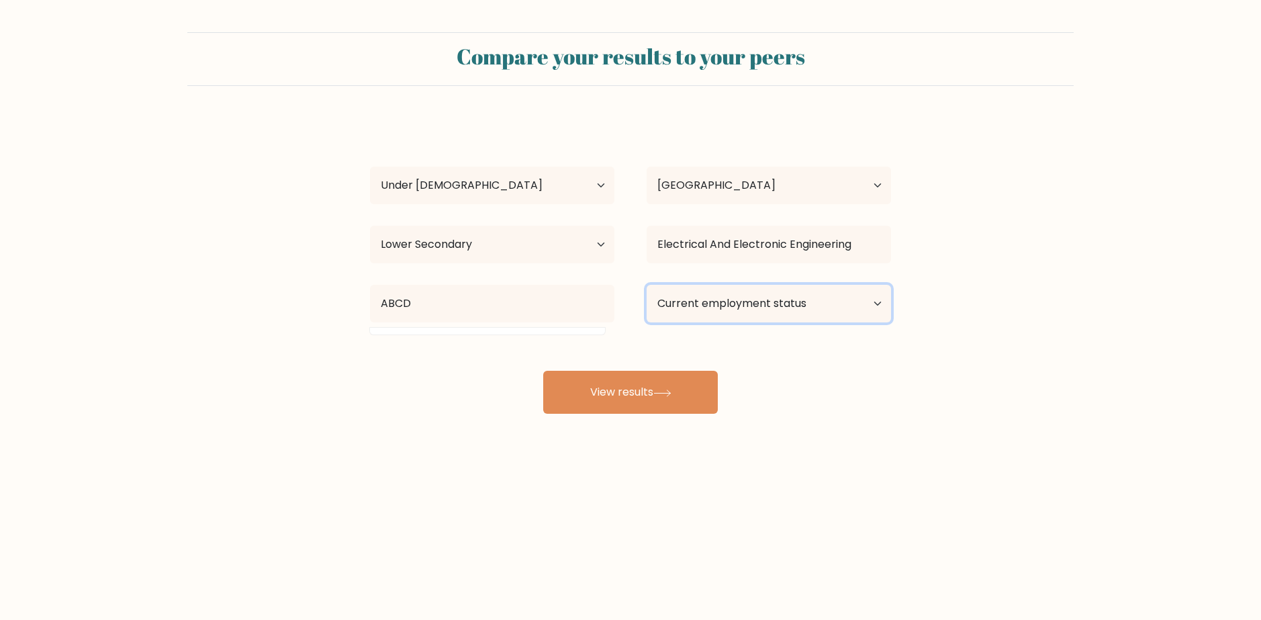
click at [770, 304] on select "Current employment status Employed Student Retired Other / prefer not to answer" at bounding box center [769, 304] width 244 height 38
select select "student"
click at [647, 285] on select "Current employment status Employed Student Retired Other / prefer not to answer" at bounding box center [769, 304] width 244 height 38
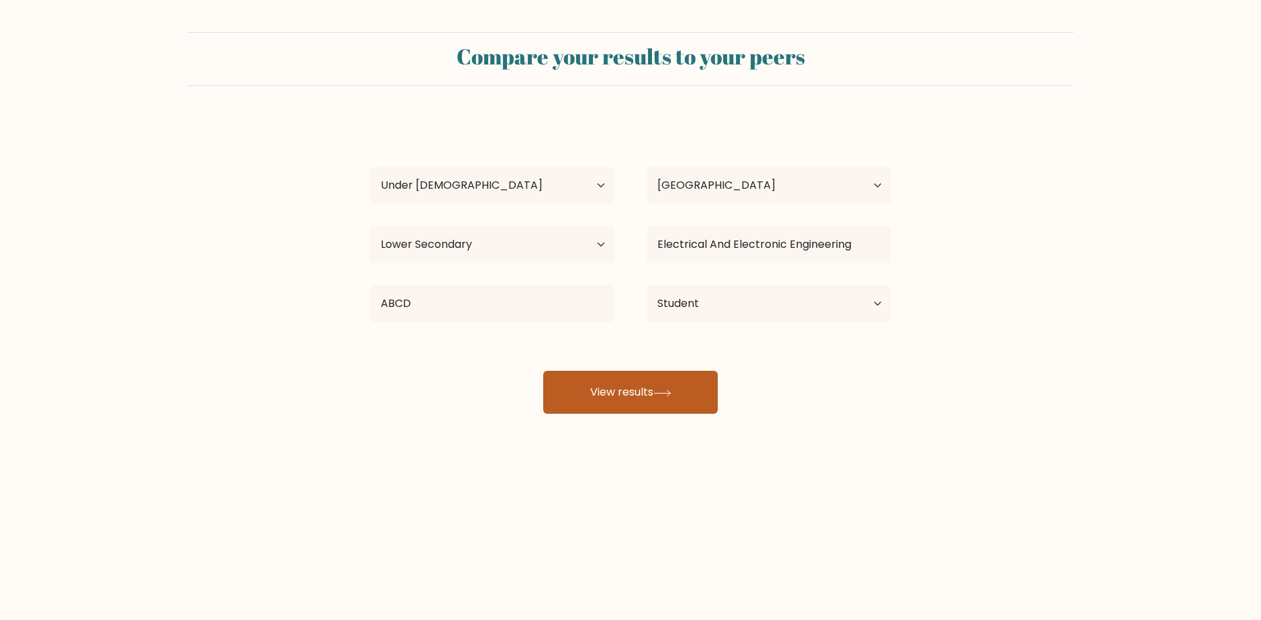
click at [627, 404] on button "View results" at bounding box center [630, 392] width 175 height 43
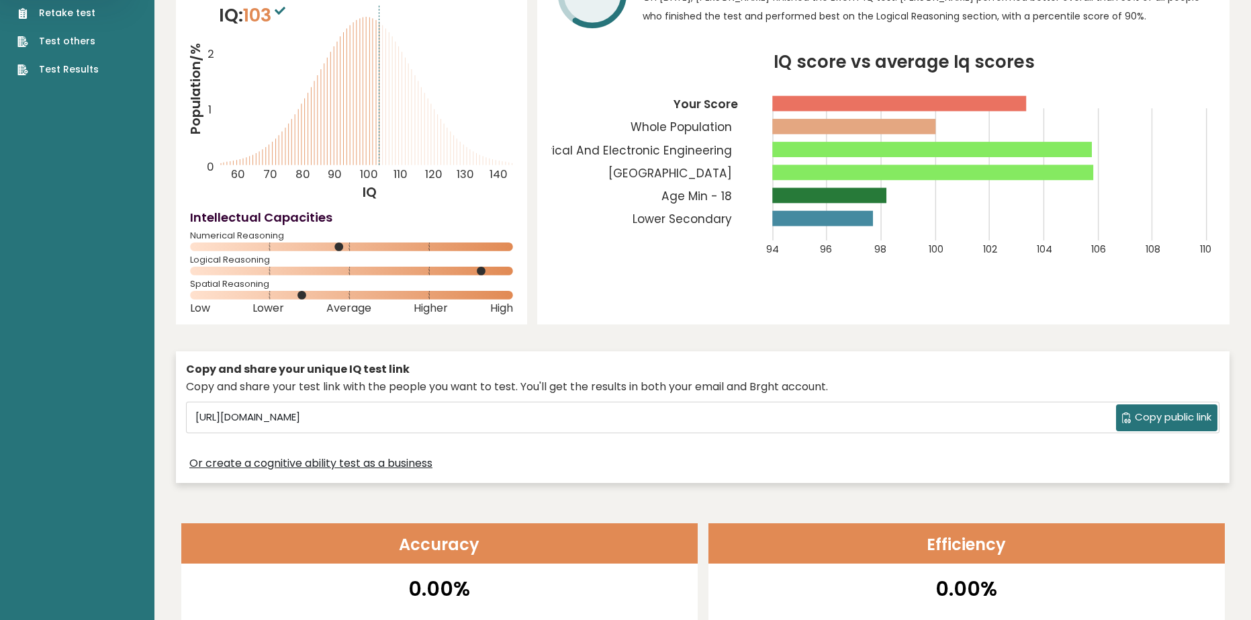
scroll to position [67, 0]
